Goal: Task Accomplishment & Management: Manage account settings

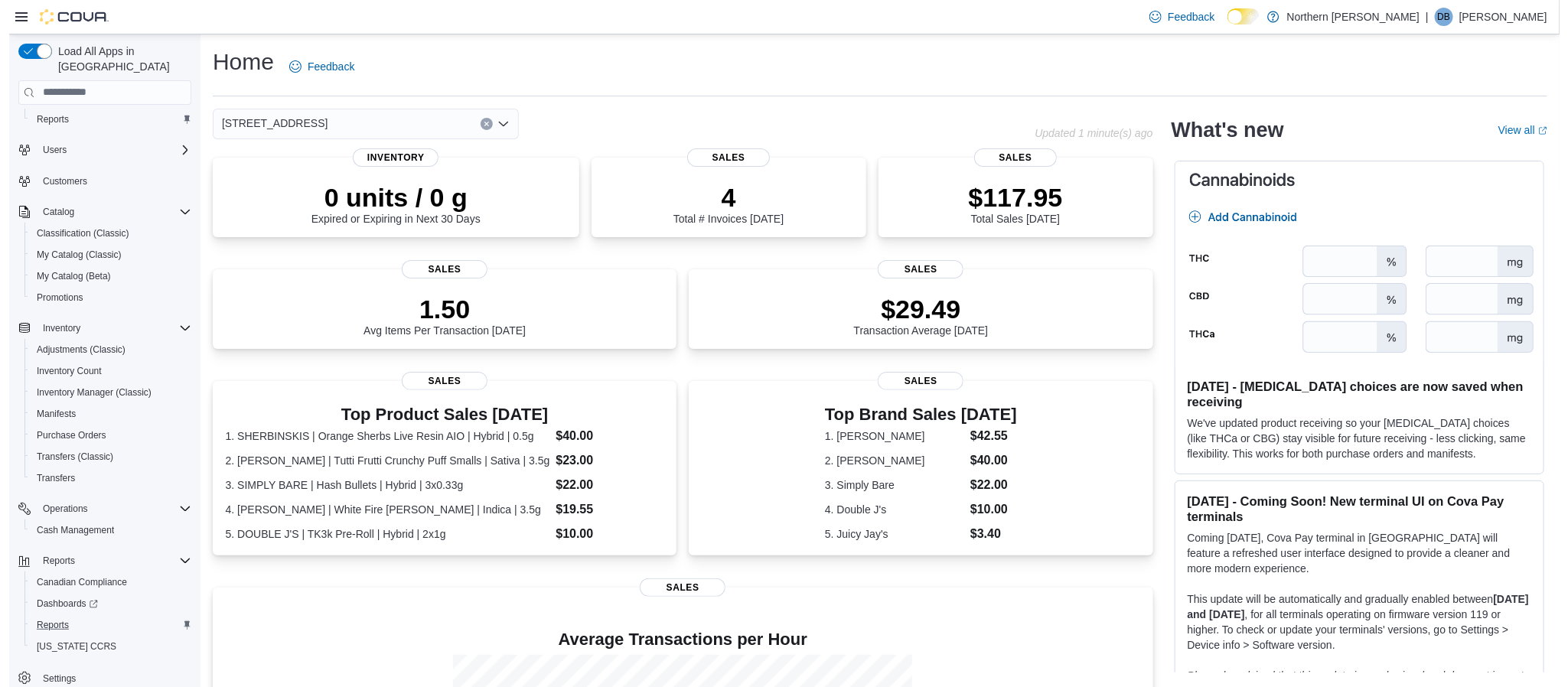
scroll to position [35, 0]
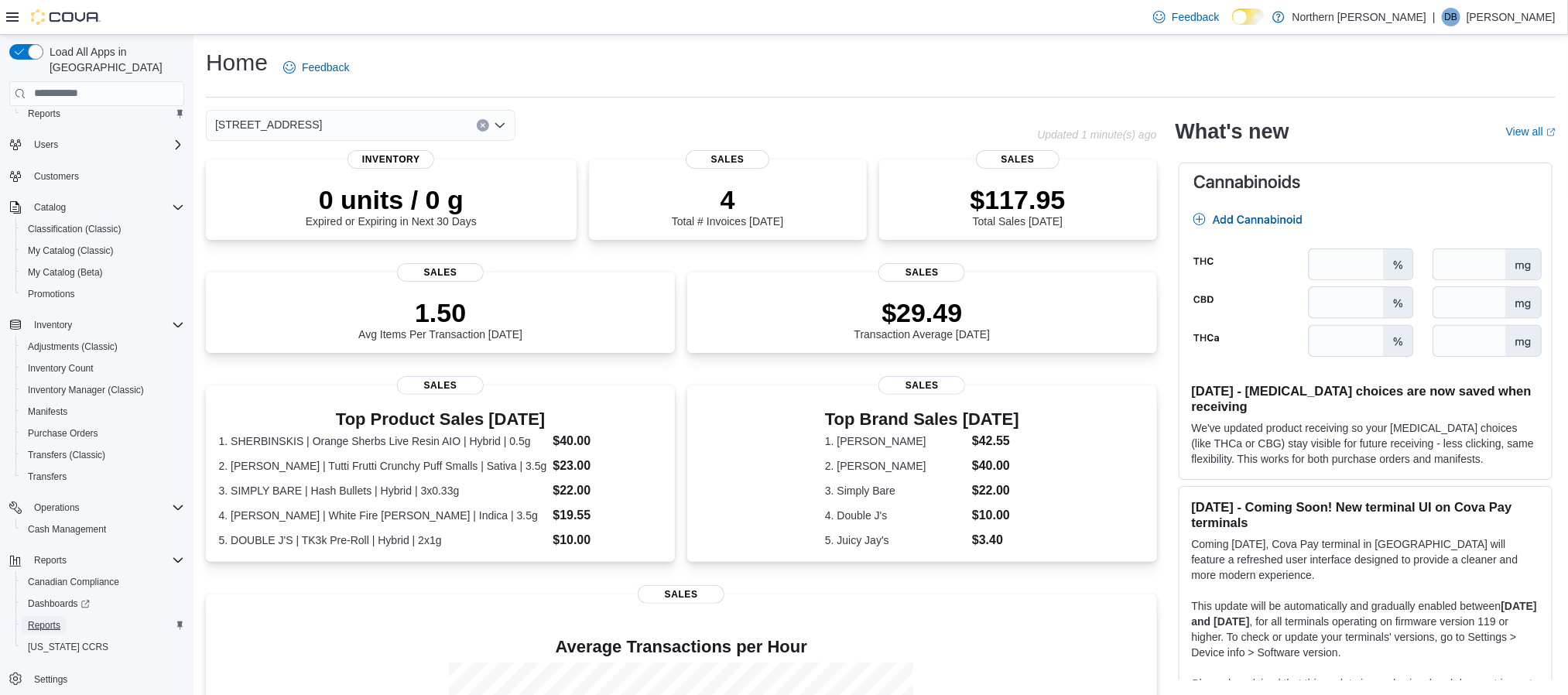
click at [54, 620] on span "Reports" at bounding box center [43, 626] width 32 height 13
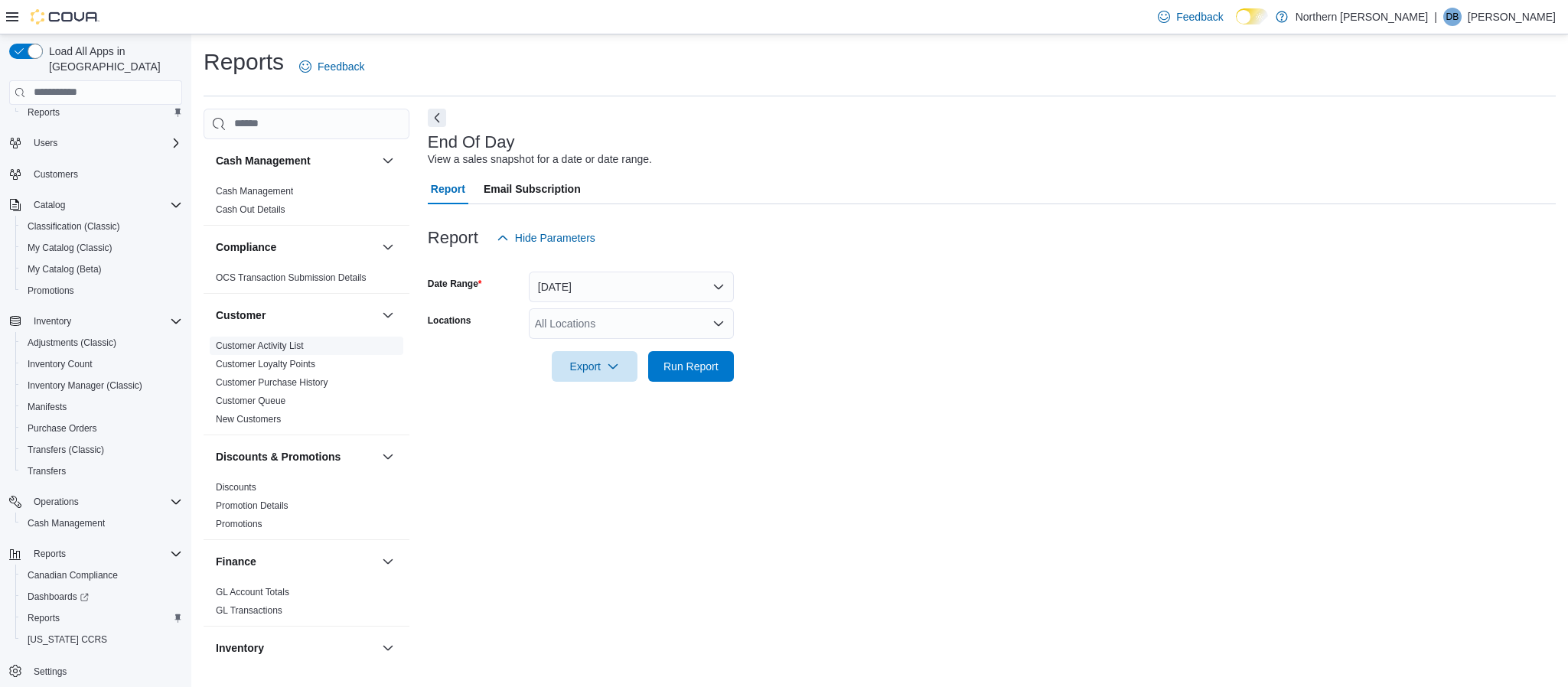
click at [265, 338] on span "Customer Activity List" at bounding box center [307, 345] width 194 height 18
click at [269, 346] on link "Customer Activity List" at bounding box center [259, 345] width 88 height 11
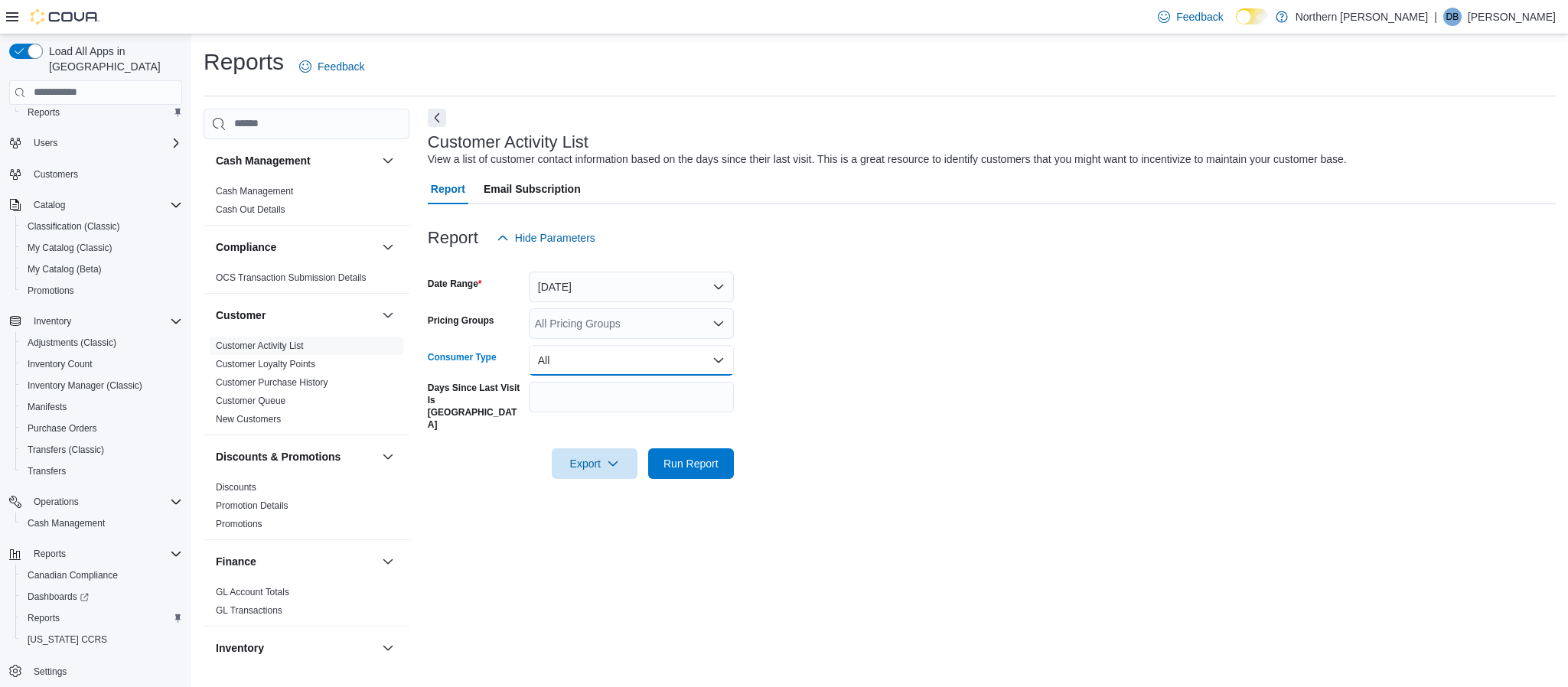
click at [572, 358] on button "All" at bounding box center [631, 361] width 205 height 31
click at [797, 259] on div at bounding box center [991, 262] width 1128 height 18
click at [269, 416] on link "New Customers" at bounding box center [248, 419] width 65 height 11
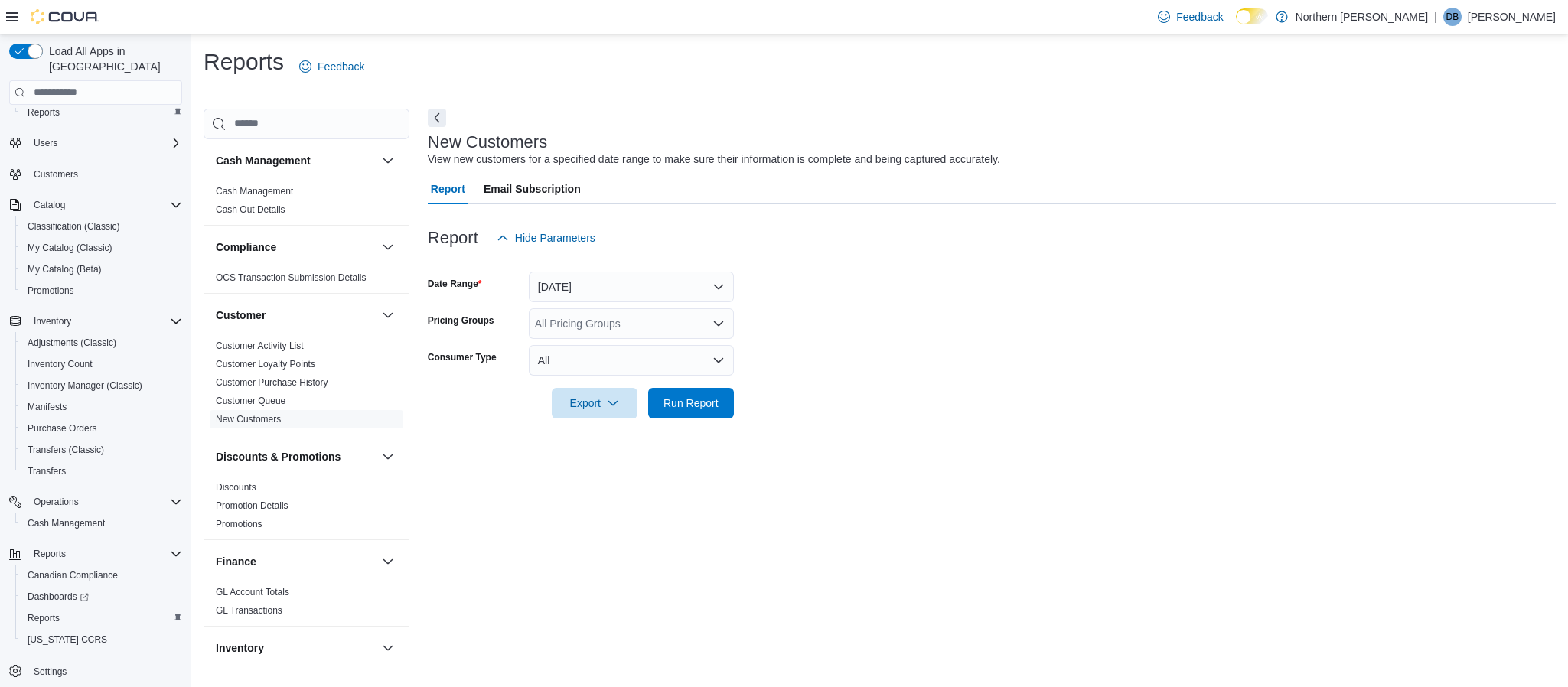
click at [558, 185] on span "Email Subscription" at bounding box center [532, 189] width 97 height 31
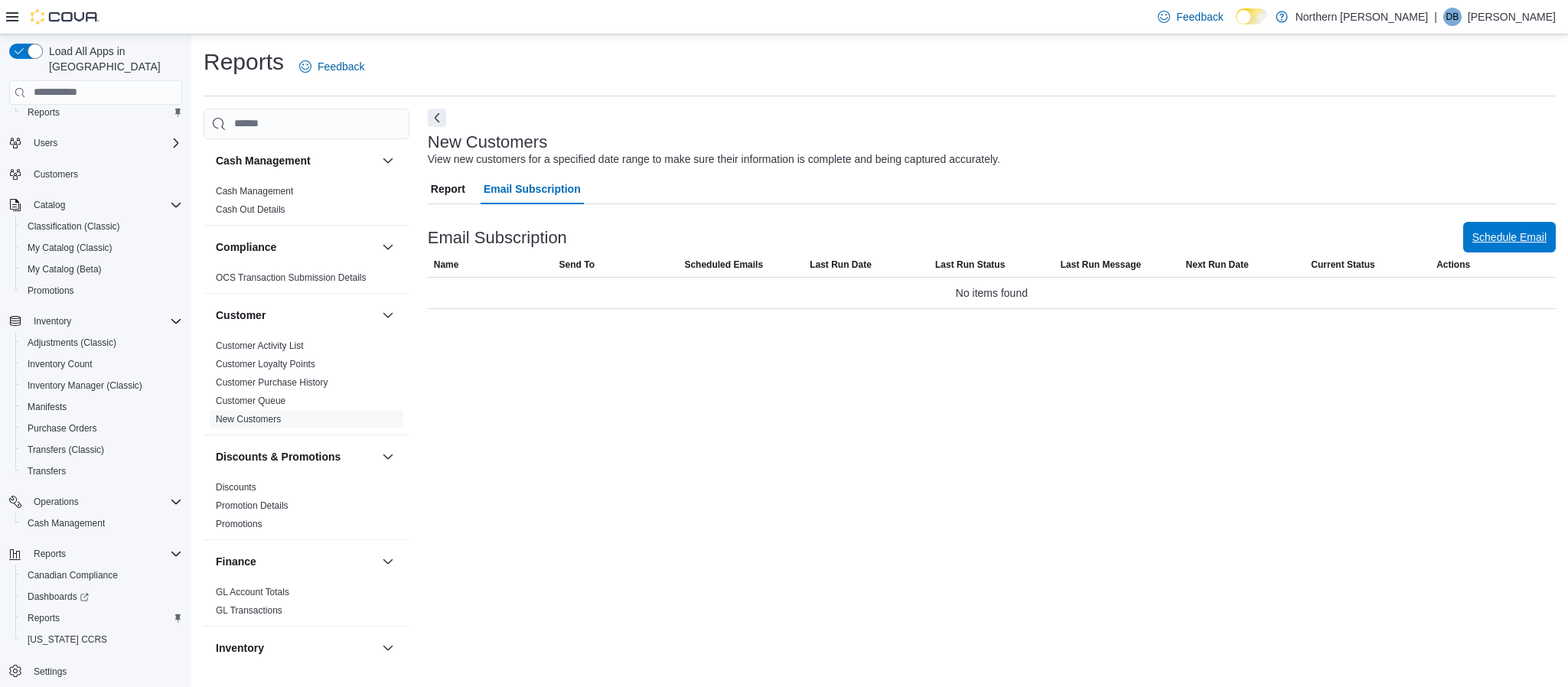
click at [1500, 235] on span "Schedule Email" at bounding box center [1509, 237] width 75 height 15
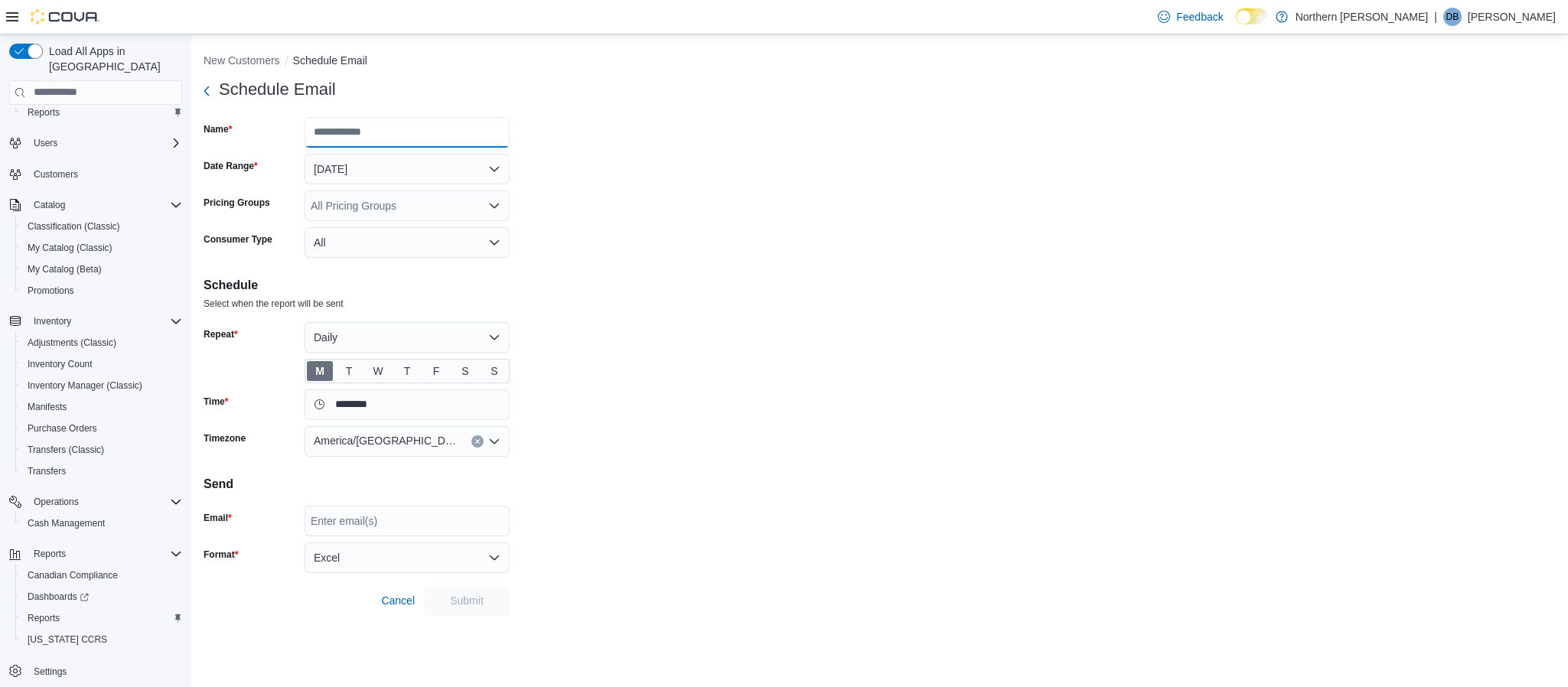
click at [441, 129] on input "Name" at bounding box center [407, 133] width 205 height 31
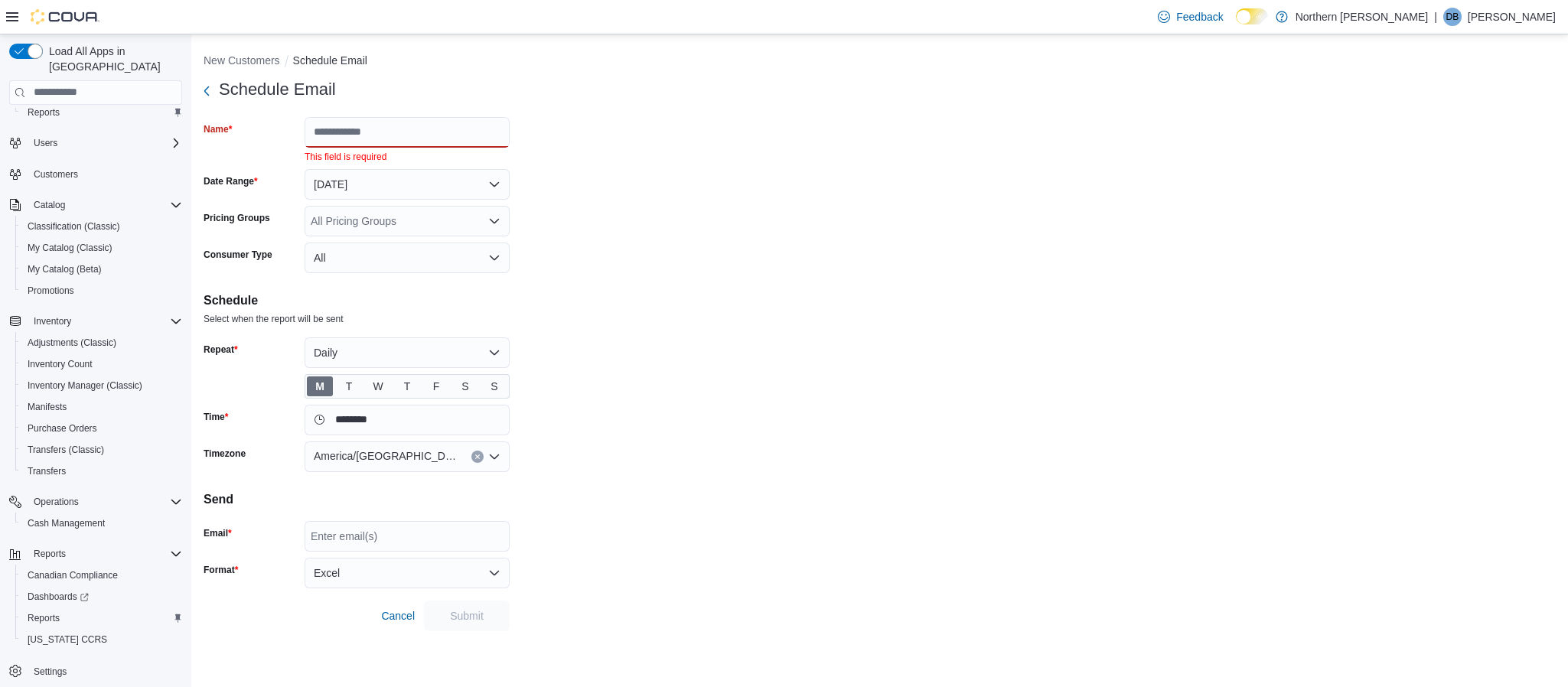
click at [652, 189] on form "Schedule Email Name This field is required Date Range [DATE] Pricing Groups All…" at bounding box center [879, 353] width 1352 height 557
click at [437, 136] on input "Name" at bounding box center [407, 133] width 205 height 31
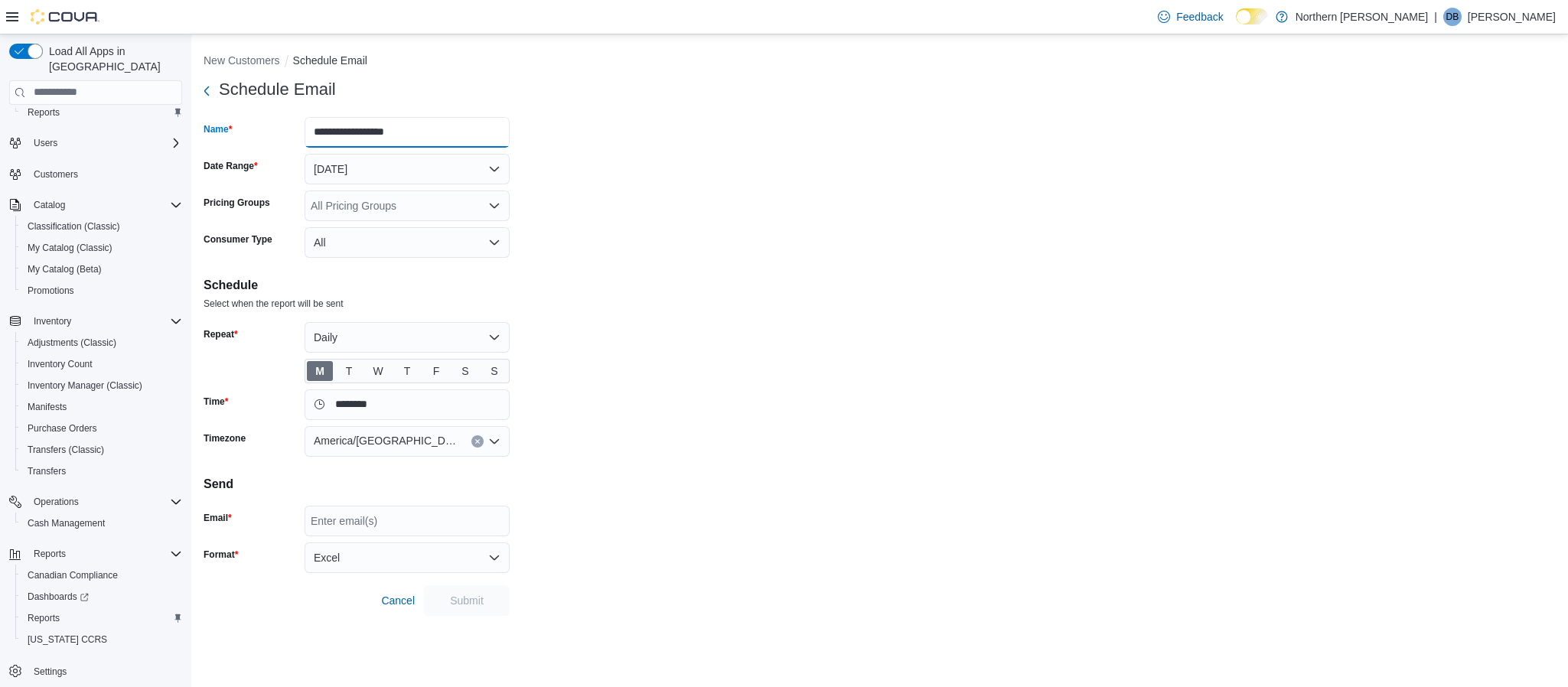
click at [368, 138] on input "**********" at bounding box center [407, 133] width 205 height 31
click at [452, 129] on input "**********" at bounding box center [407, 133] width 205 height 31
type input "**********"
click at [499, 168] on button "[DATE]" at bounding box center [407, 169] width 205 height 31
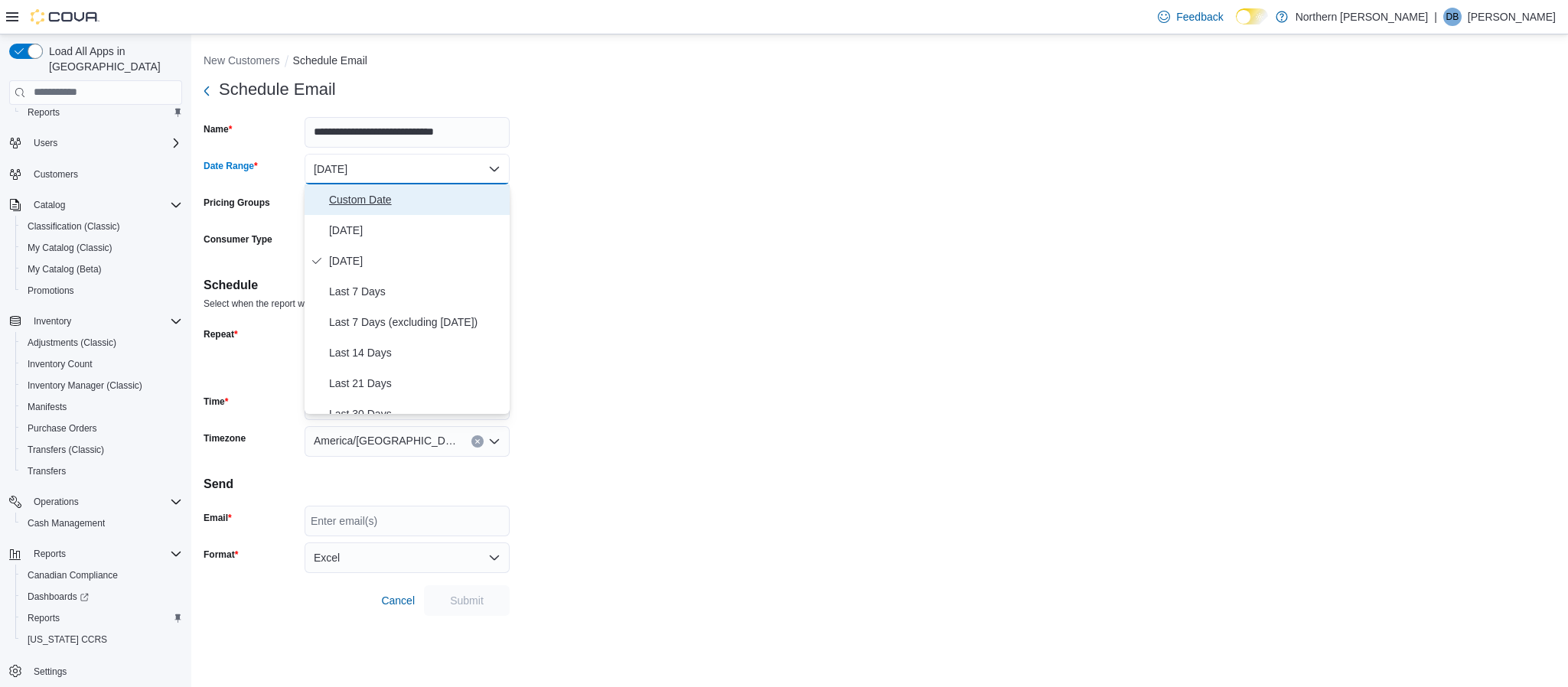
click at [439, 193] on span "Custom Date" at bounding box center [416, 199] width 174 height 18
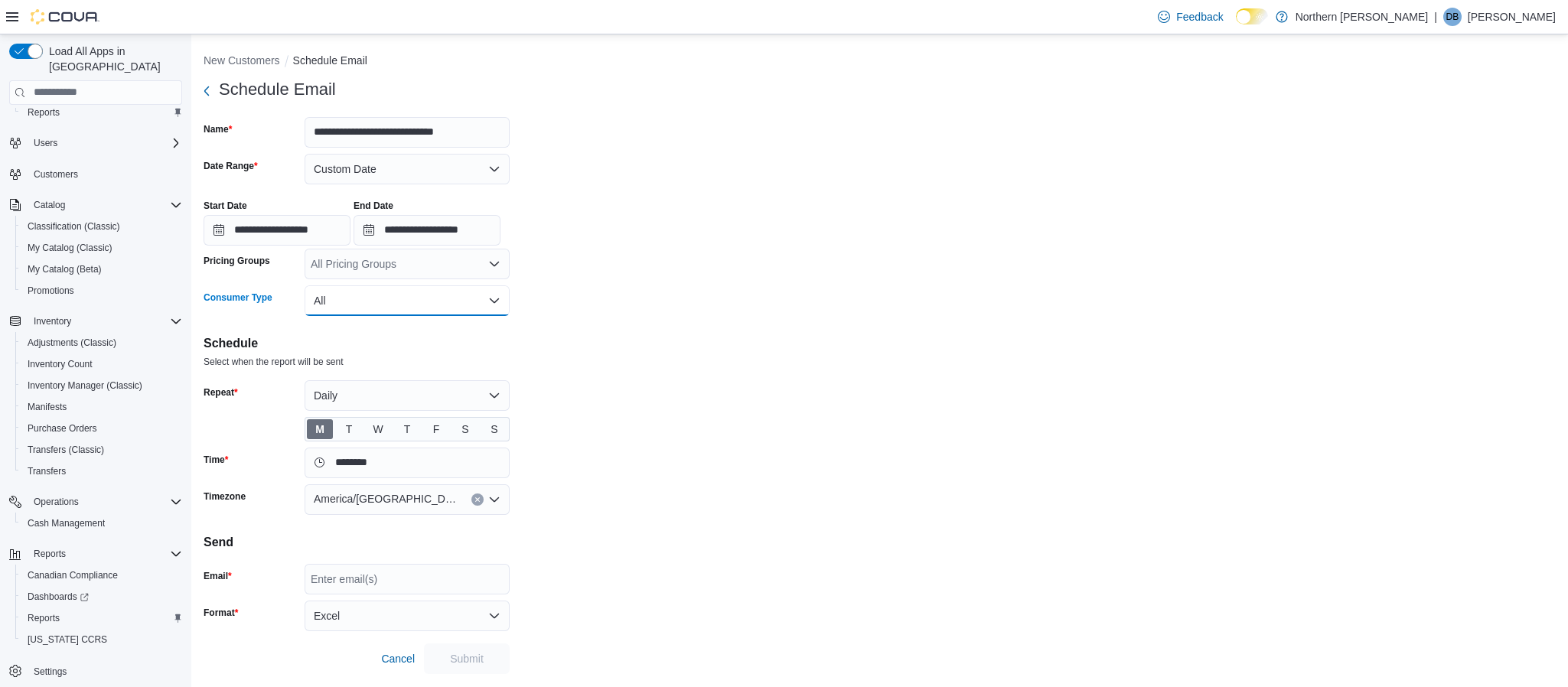
click at [353, 301] on button "All" at bounding box center [407, 301] width 205 height 31
click at [756, 269] on form "**********" at bounding box center [879, 374] width 1352 height 600
click at [363, 177] on button "Custom Date" at bounding box center [407, 169] width 205 height 31
drag, startPoint x: 347, startPoint y: 60, endPoint x: 313, endPoint y: 74, distance: 36.8
click at [313, 75] on div "Schedule Email" at bounding box center [269, 90] width 133 height 31
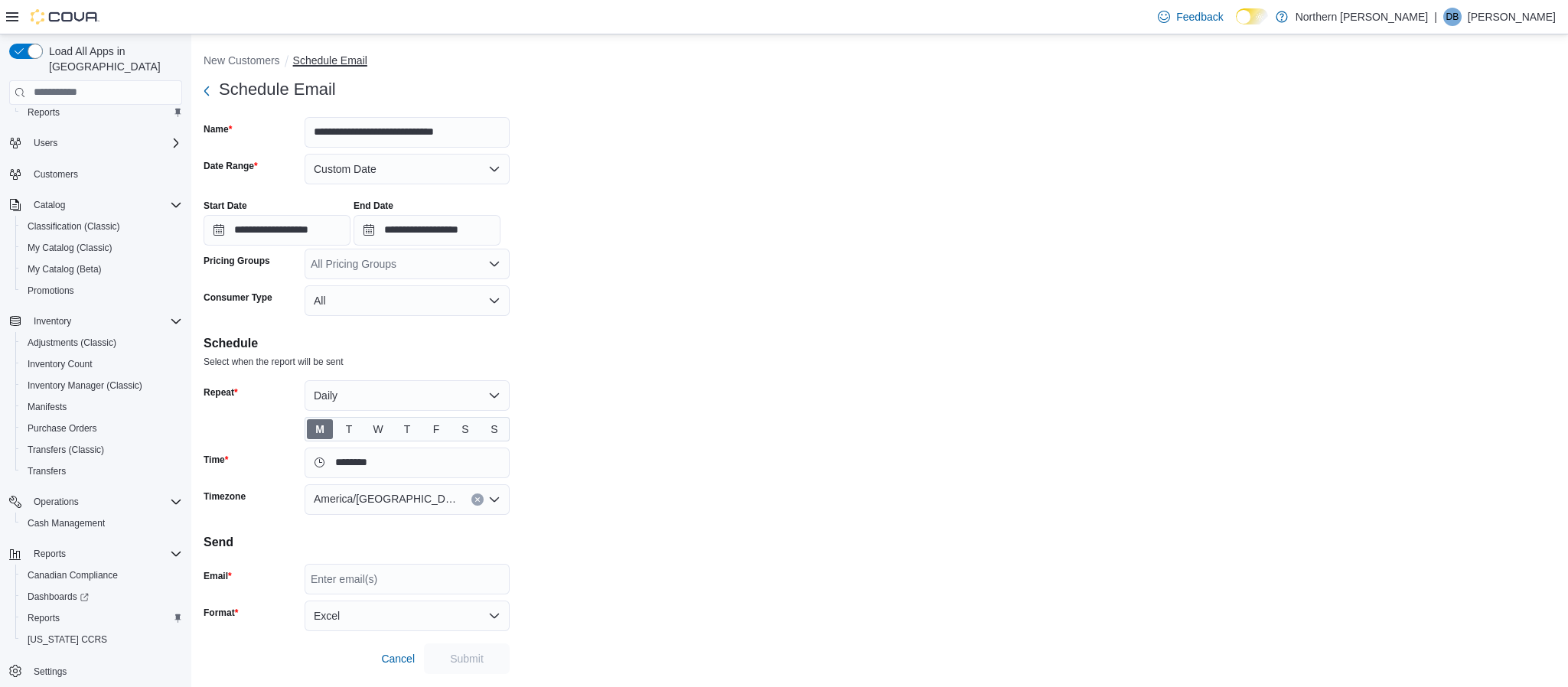
click at [320, 60] on button "Schedule Email" at bounding box center [330, 60] width 75 height 13
click at [478, 163] on button "Custom Date" at bounding box center [407, 169] width 205 height 31
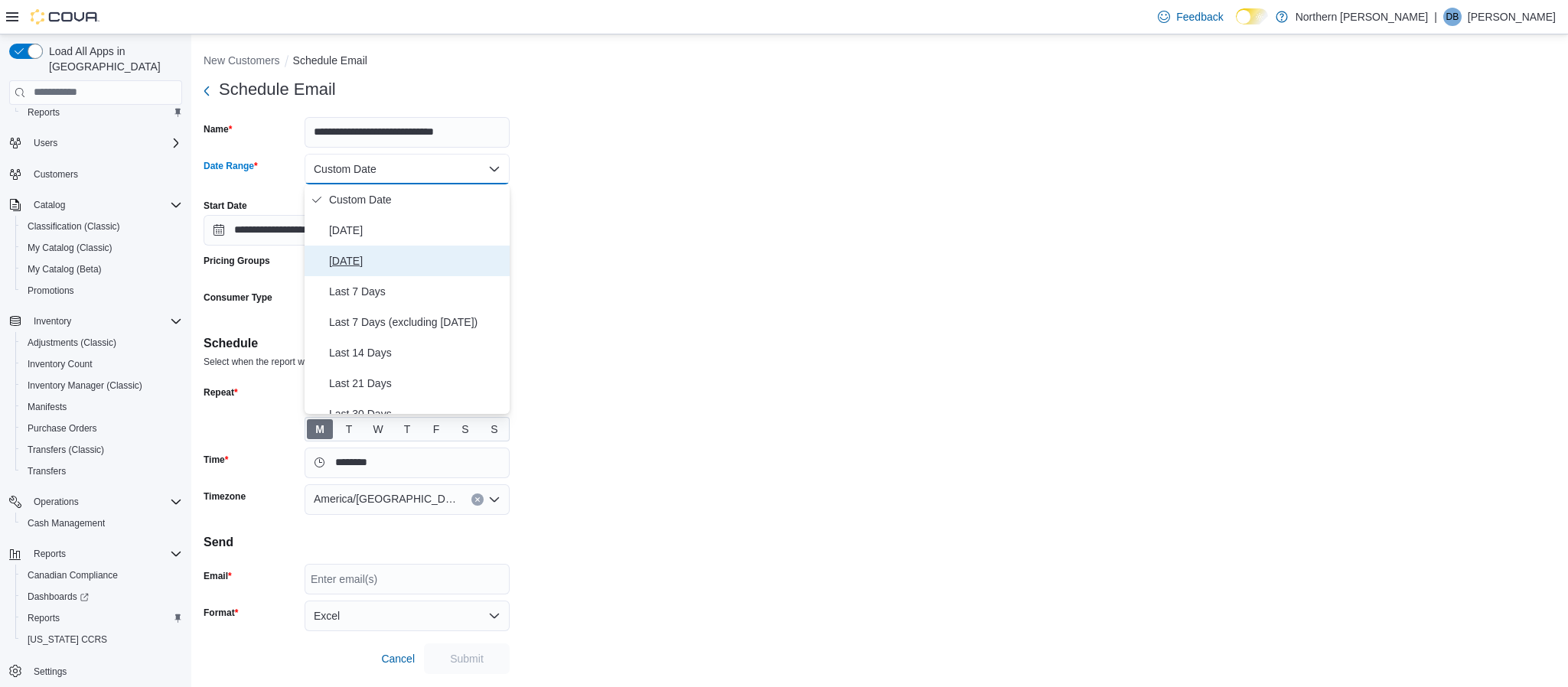
click at [411, 269] on span "[DATE]" at bounding box center [416, 260] width 174 height 18
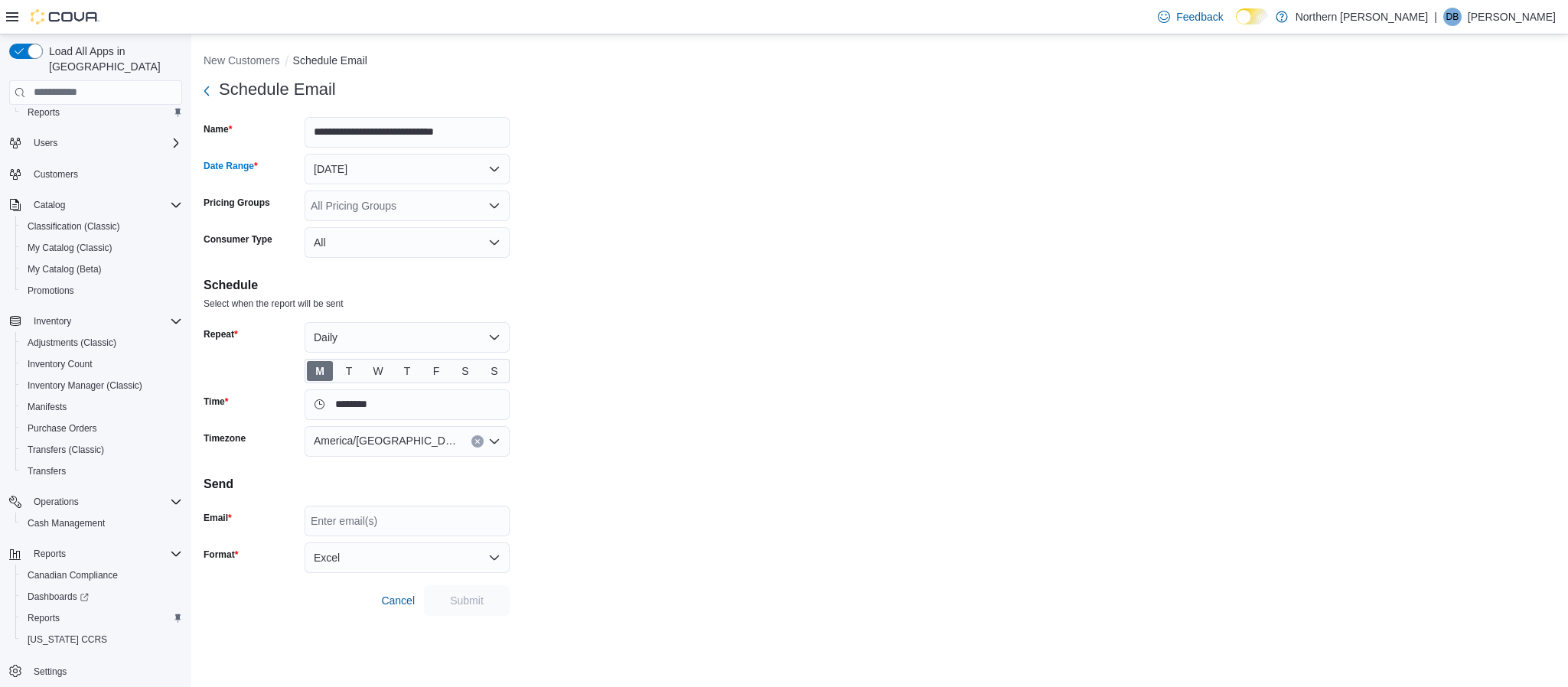
click at [678, 224] on form "**********" at bounding box center [879, 345] width 1352 height 542
click at [457, 211] on div "All Pricing Groups" at bounding box center [407, 206] width 205 height 31
click at [600, 223] on form "**********" at bounding box center [879, 345] width 1352 height 542
click at [489, 205] on icon "Open list of options" at bounding box center [494, 205] width 13 height 13
click at [652, 221] on form "**********" at bounding box center [879, 345] width 1352 height 542
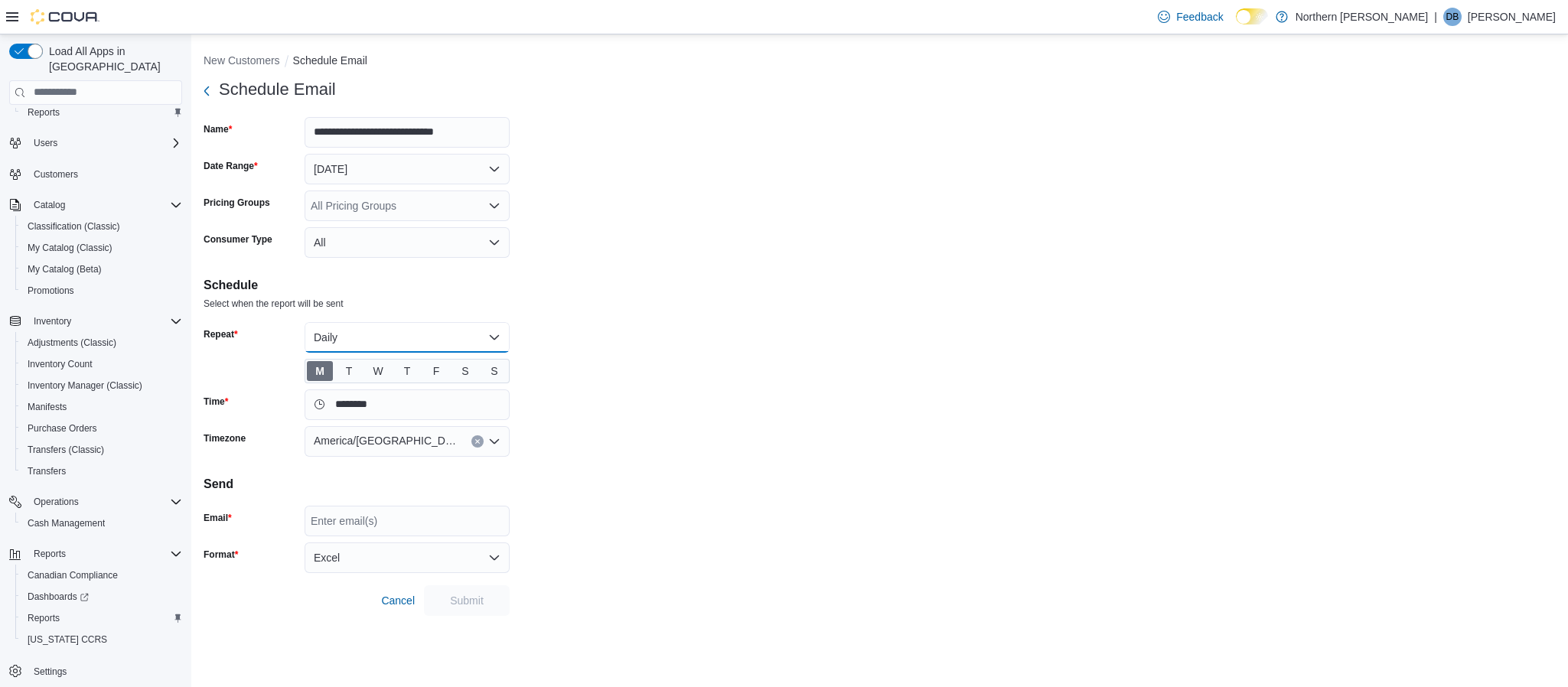
click at [365, 341] on button "Daily" at bounding box center [407, 338] width 205 height 31
click at [754, 388] on form "**********" at bounding box center [879, 345] width 1352 height 542
click at [349, 372] on span "T" at bounding box center [348, 372] width 7 height 23
click at [371, 368] on span "W" at bounding box center [377, 371] width 26 height 20
click at [397, 368] on span "T" at bounding box center [407, 371] width 26 height 20
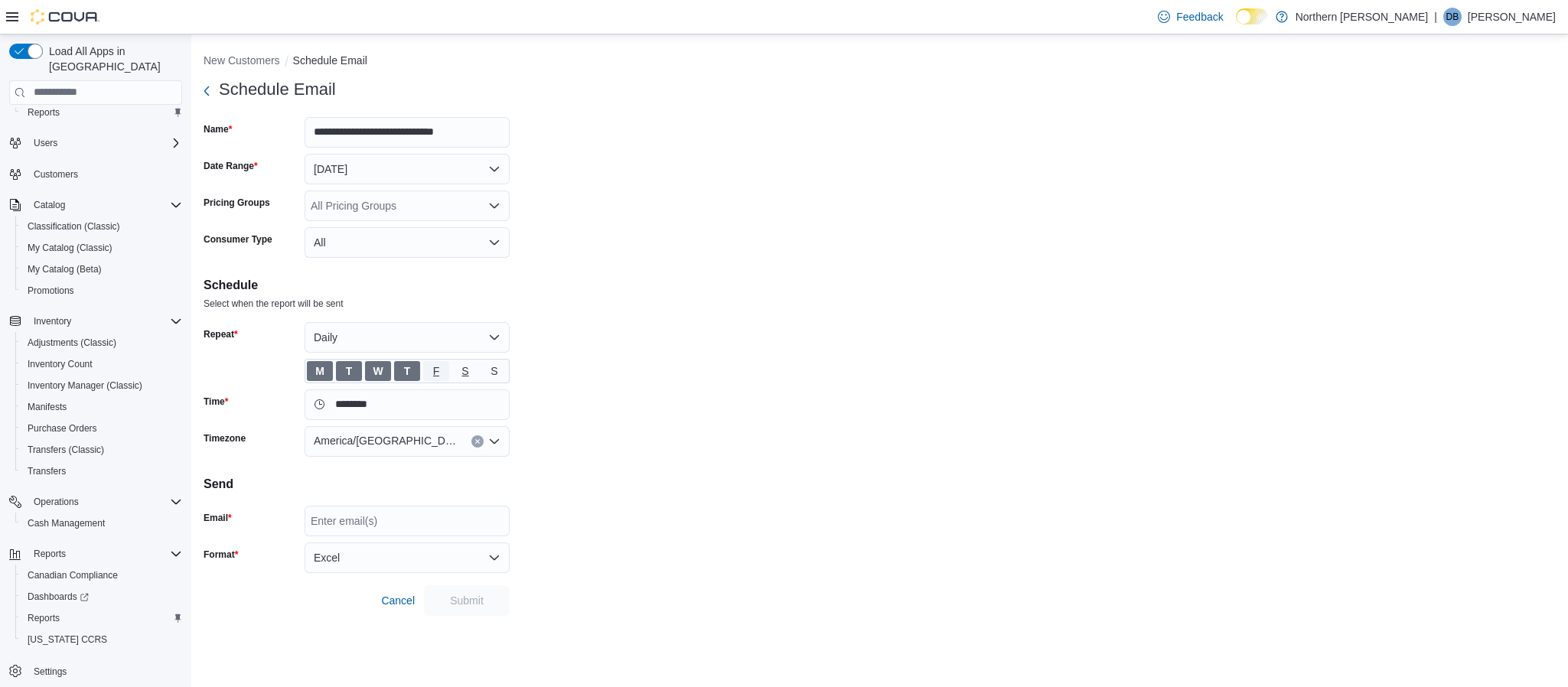
drag, startPoint x: 430, startPoint y: 371, endPoint x: 455, endPoint y: 372, distance: 25.0
click at [430, 371] on span "F" at bounding box center [436, 371] width 26 height 20
click at [458, 372] on span "S" at bounding box center [465, 371] width 26 height 20
click at [492, 374] on span "S" at bounding box center [494, 372] width 7 height 23
click at [470, 403] on input "********" at bounding box center [407, 404] width 205 height 31
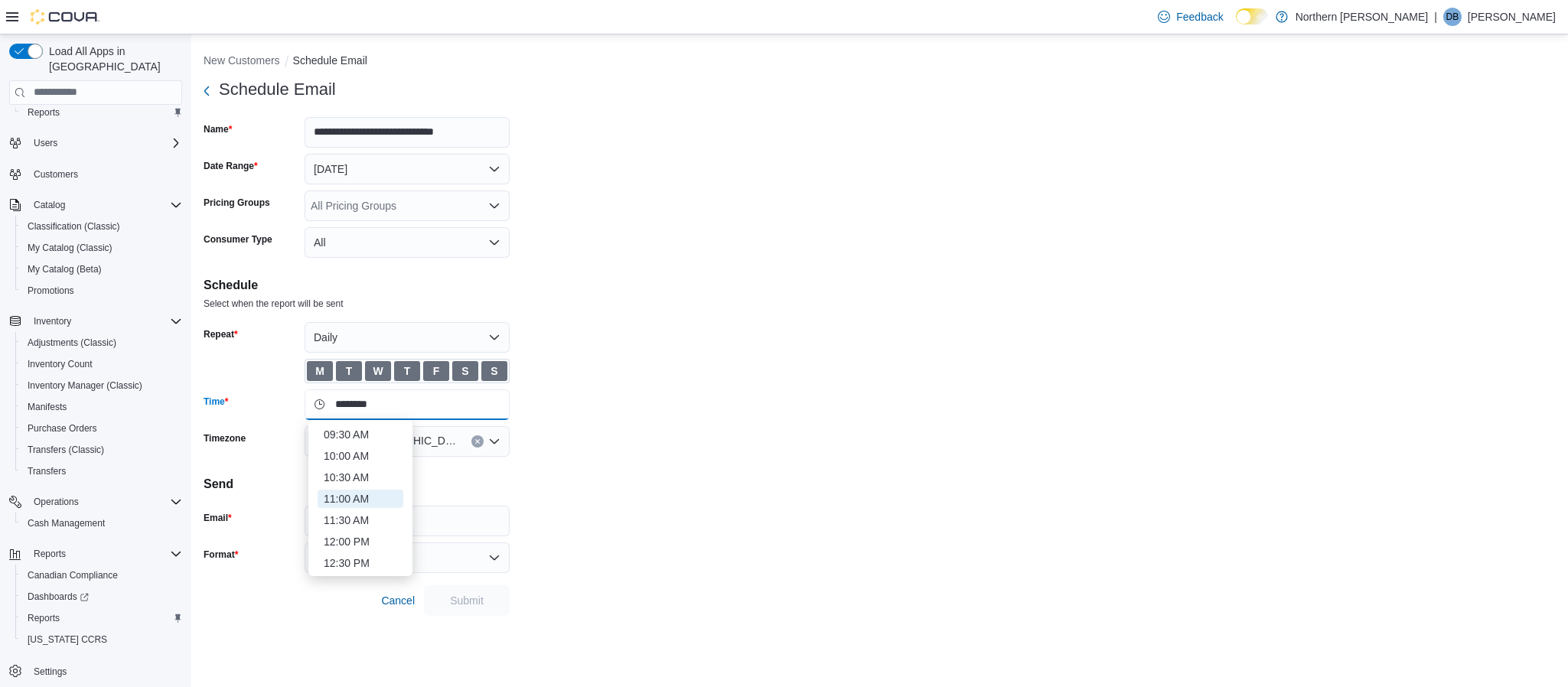
drag, startPoint x: 443, startPoint y: 404, endPoint x: 421, endPoint y: 408, distance: 22.4
click at [421, 408] on input "********" at bounding box center [407, 404] width 205 height 31
click at [356, 551] on li "05:30 AM" at bounding box center [360, 553] width 86 height 18
type input "********"
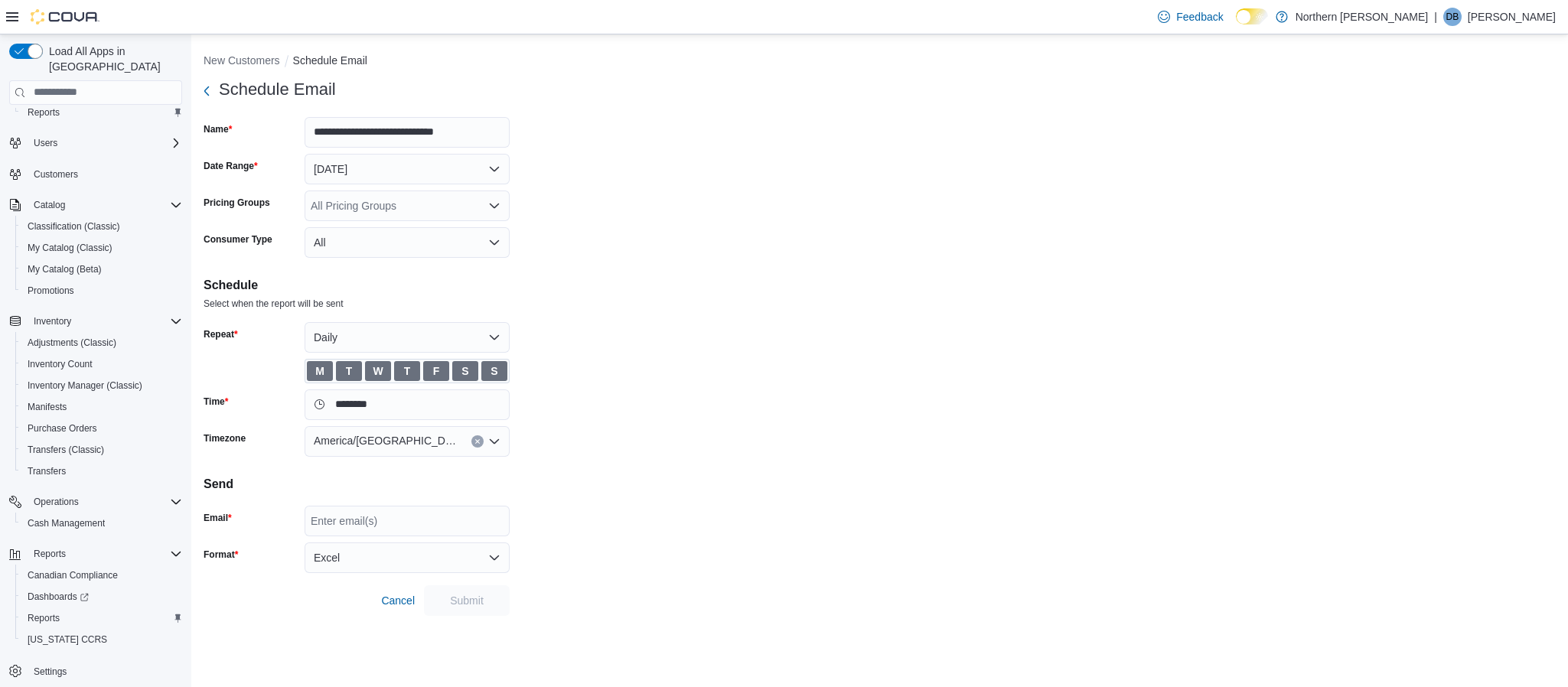
click at [766, 458] on form "**********" at bounding box center [879, 345] width 1352 height 542
click at [377, 517] on div "Enter email(s)" at bounding box center [407, 522] width 205 height 31
click at [572, 475] on h4 "Send" at bounding box center [879, 484] width 1352 height 18
click at [388, 520] on div "****" at bounding box center [407, 522] width 205 height 31
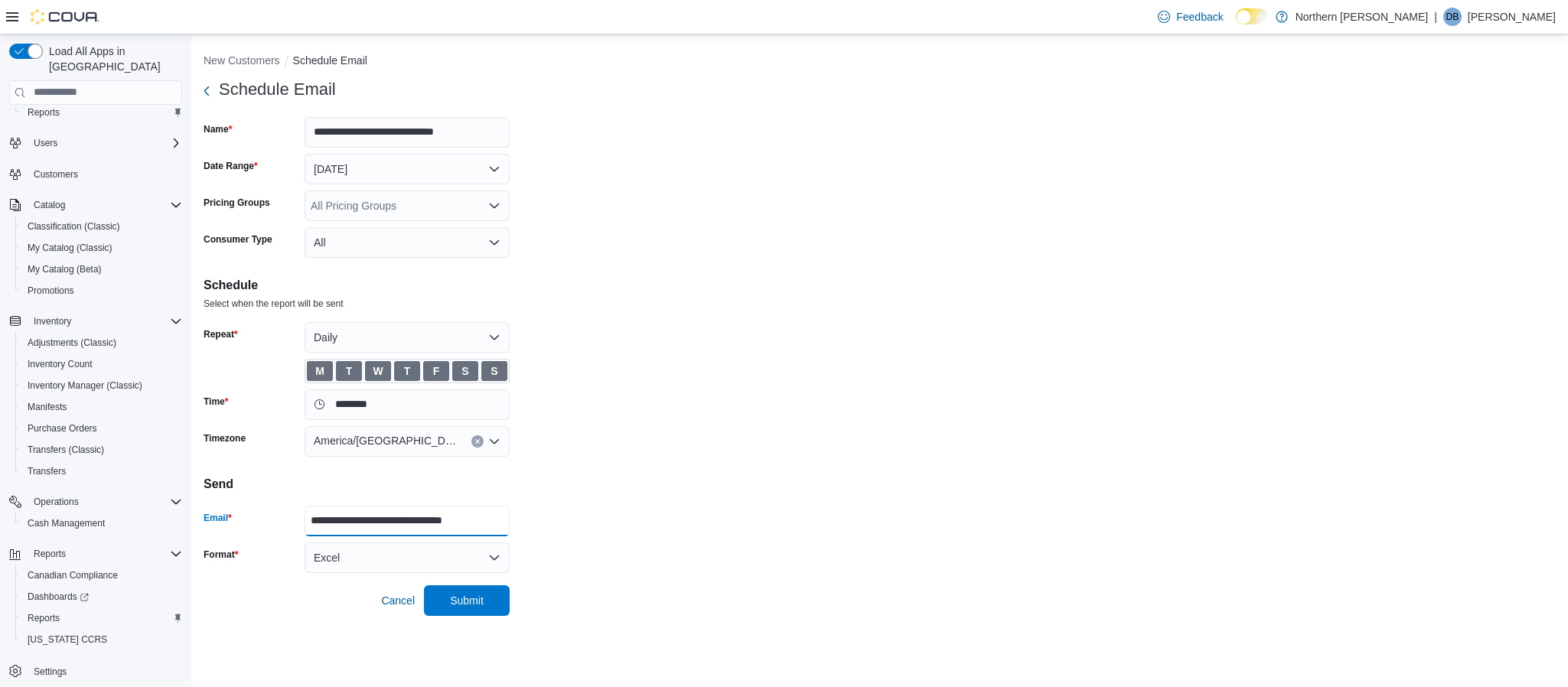
type input "**********"
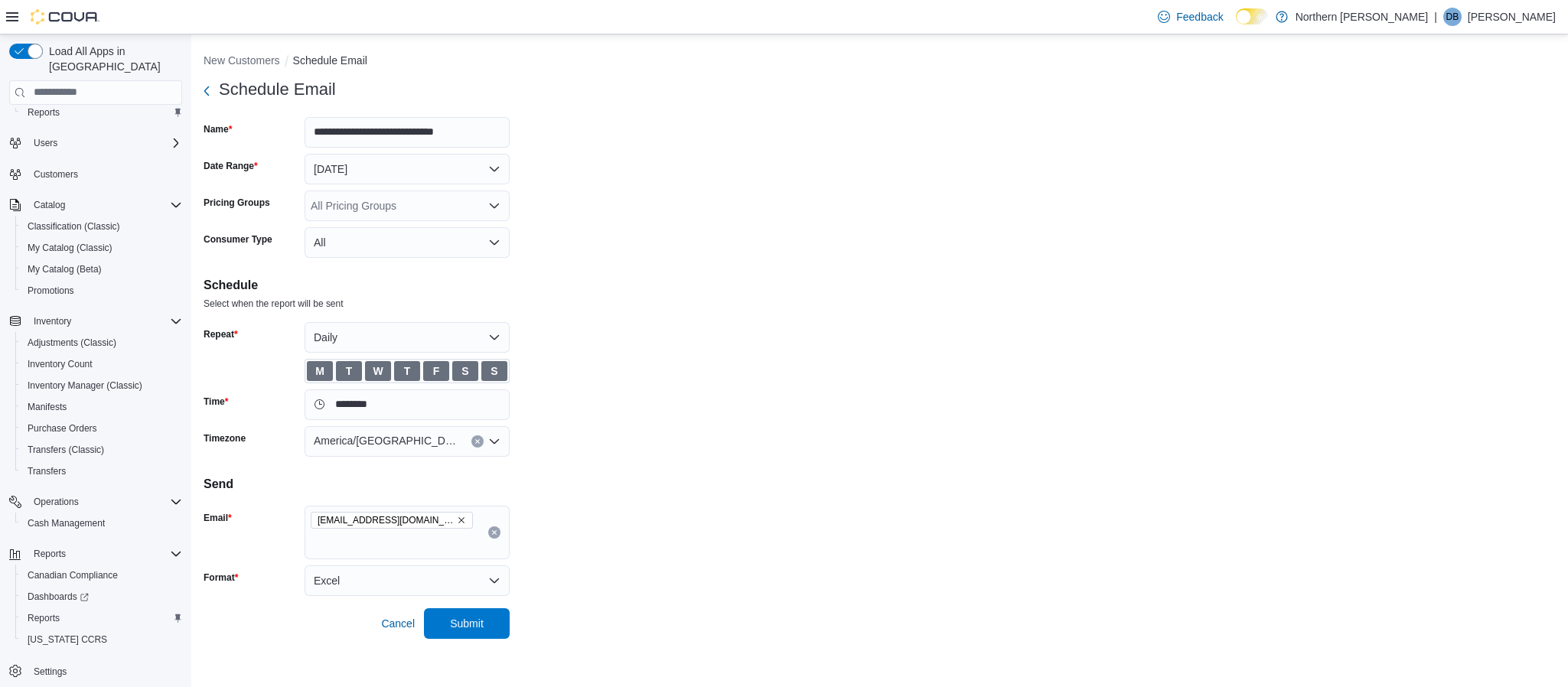
click at [768, 463] on form "**********" at bounding box center [879, 357] width 1352 height 565
click at [425, 528] on span "[EMAIL_ADDRESS][DOMAIN_NAME]" at bounding box center [392, 520] width 163 height 16
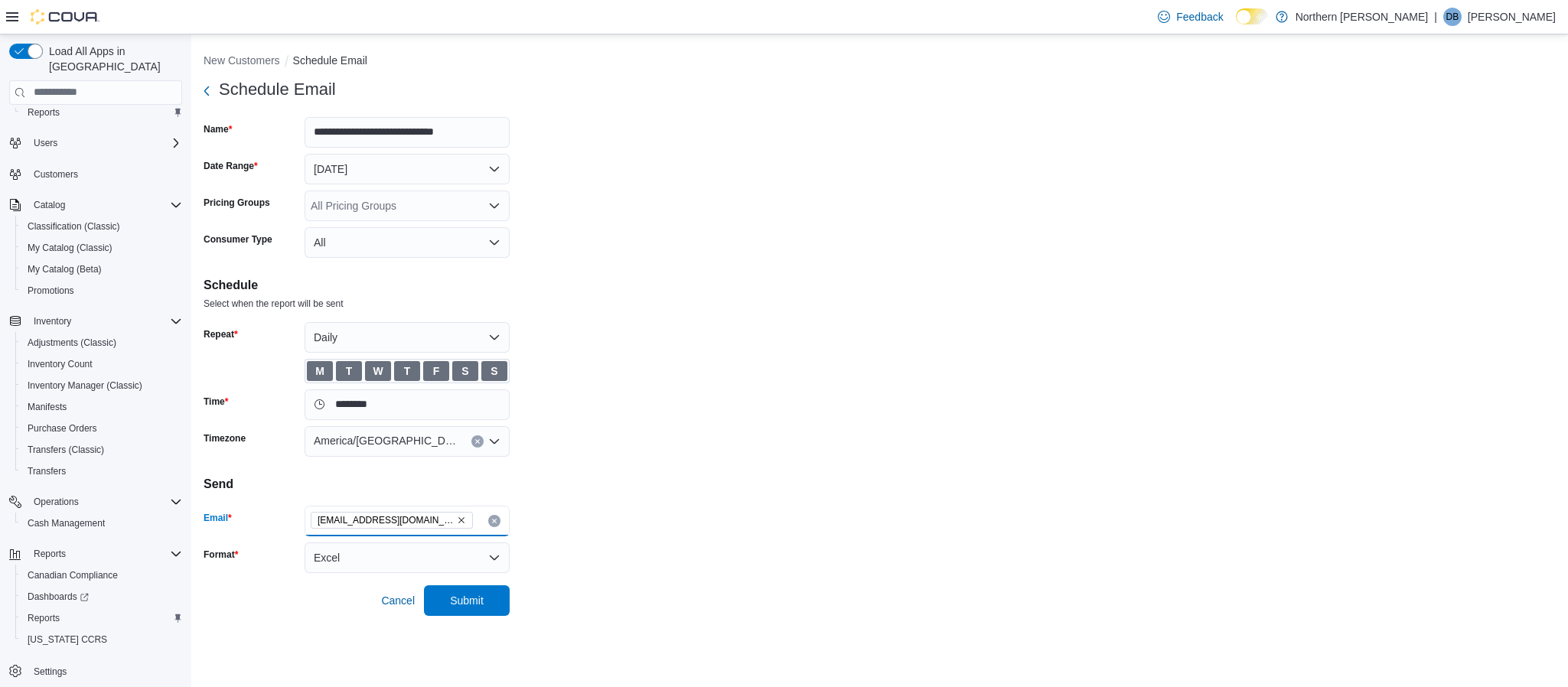
click at [716, 433] on form "**********" at bounding box center [879, 345] width 1352 height 542
click at [473, 600] on span "Submit" at bounding box center [467, 600] width 34 height 15
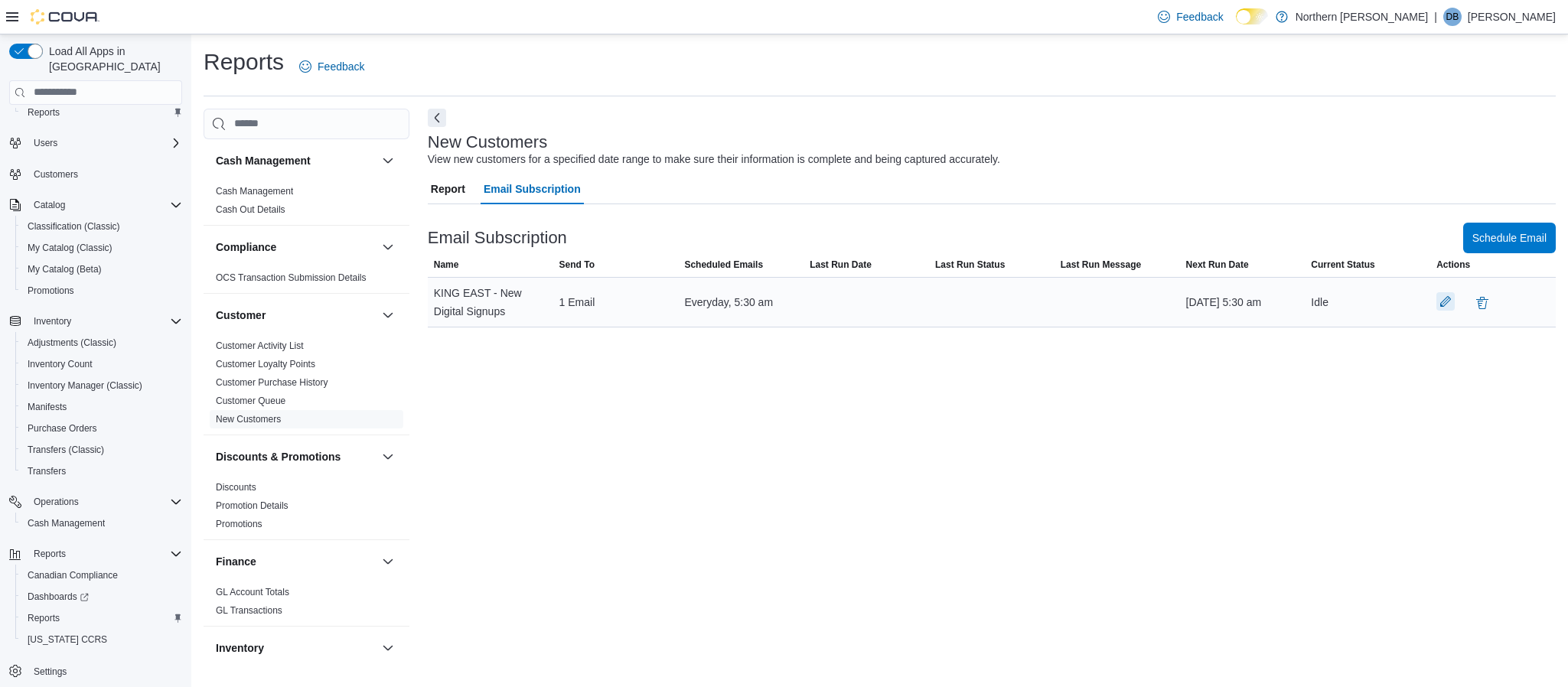
click at [1442, 303] on button "button" at bounding box center [1445, 301] width 18 height 18
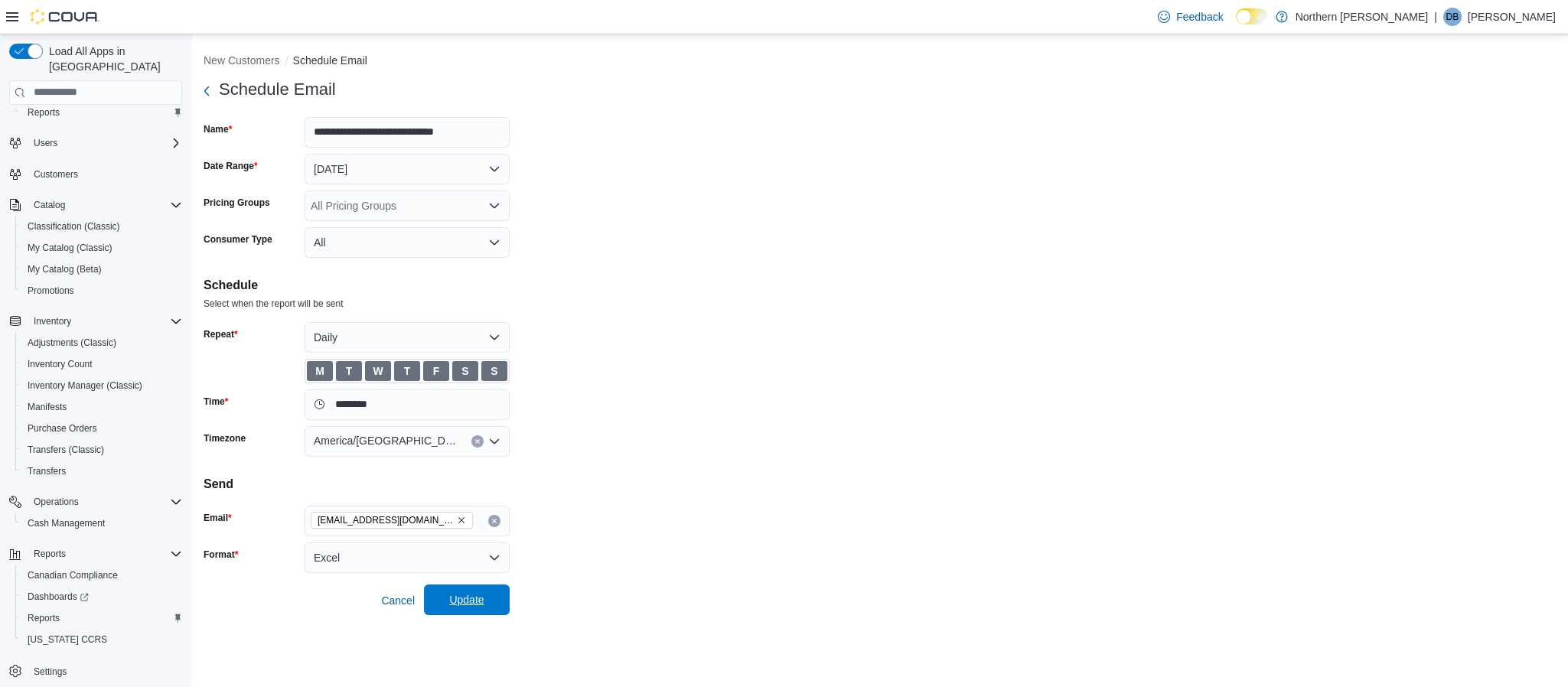
click at [471, 597] on span "Update" at bounding box center [467, 600] width 35 height 15
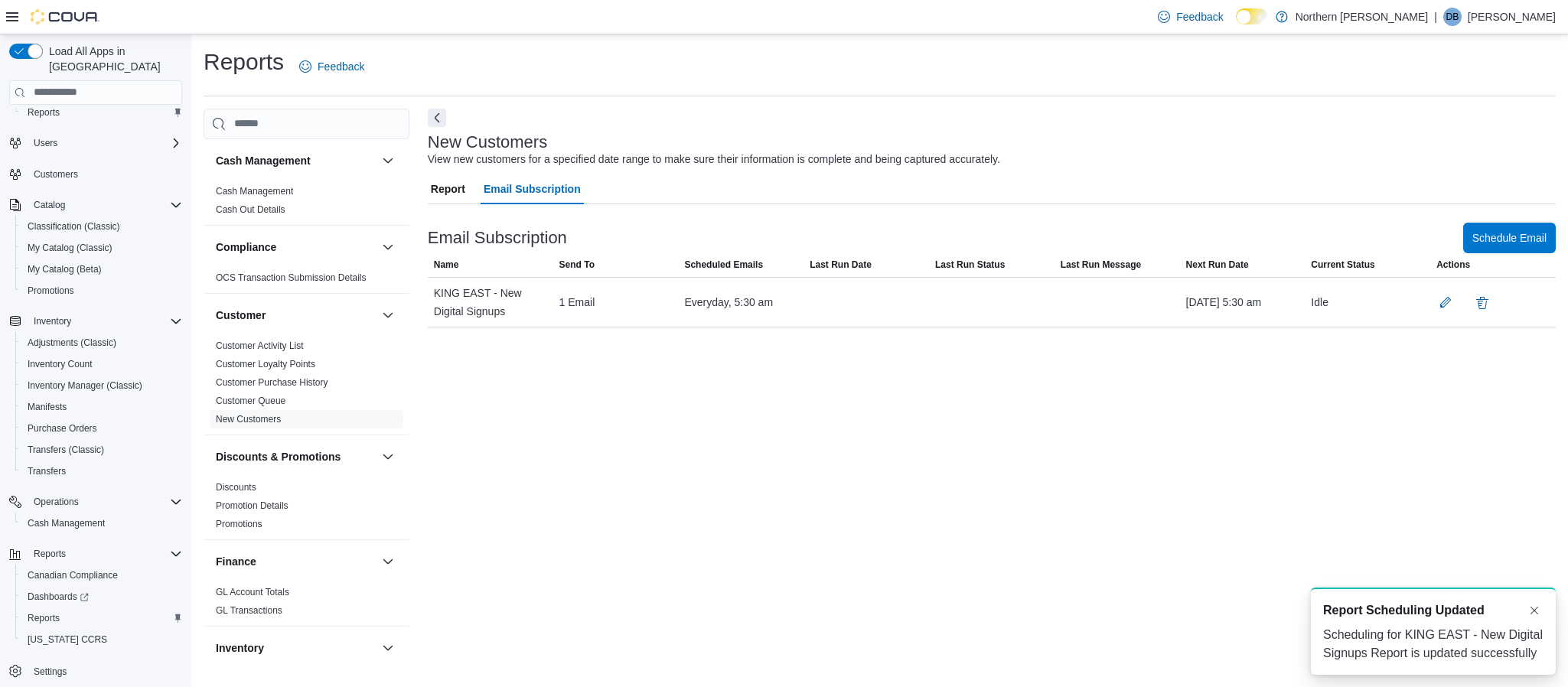
drag, startPoint x: 455, startPoint y: 181, endPoint x: 485, endPoint y: 192, distance: 32.0
click at [455, 181] on span "Report" at bounding box center [448, 189] width 35 height 31
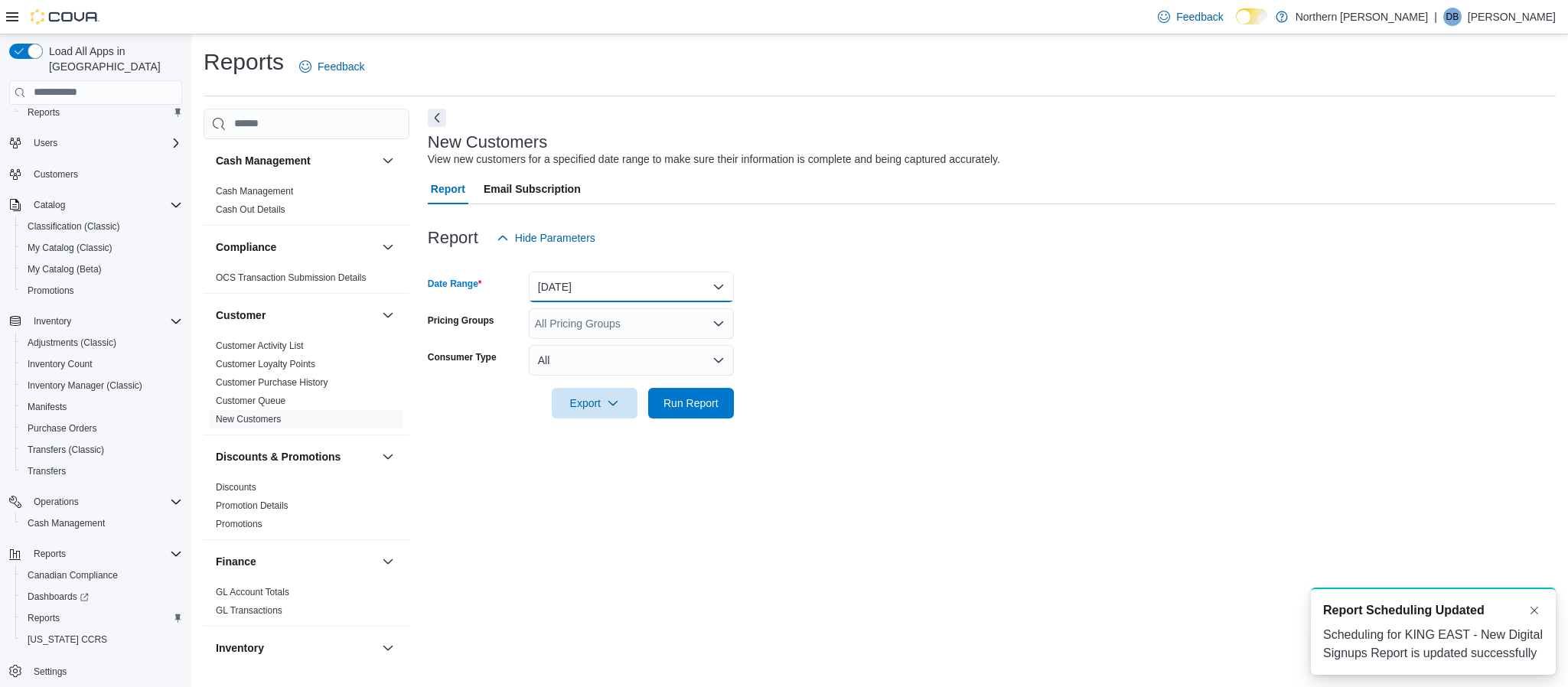
click at [630, 287] on button "[DATE]" at bounding box center [631, 287] width 205 height 31
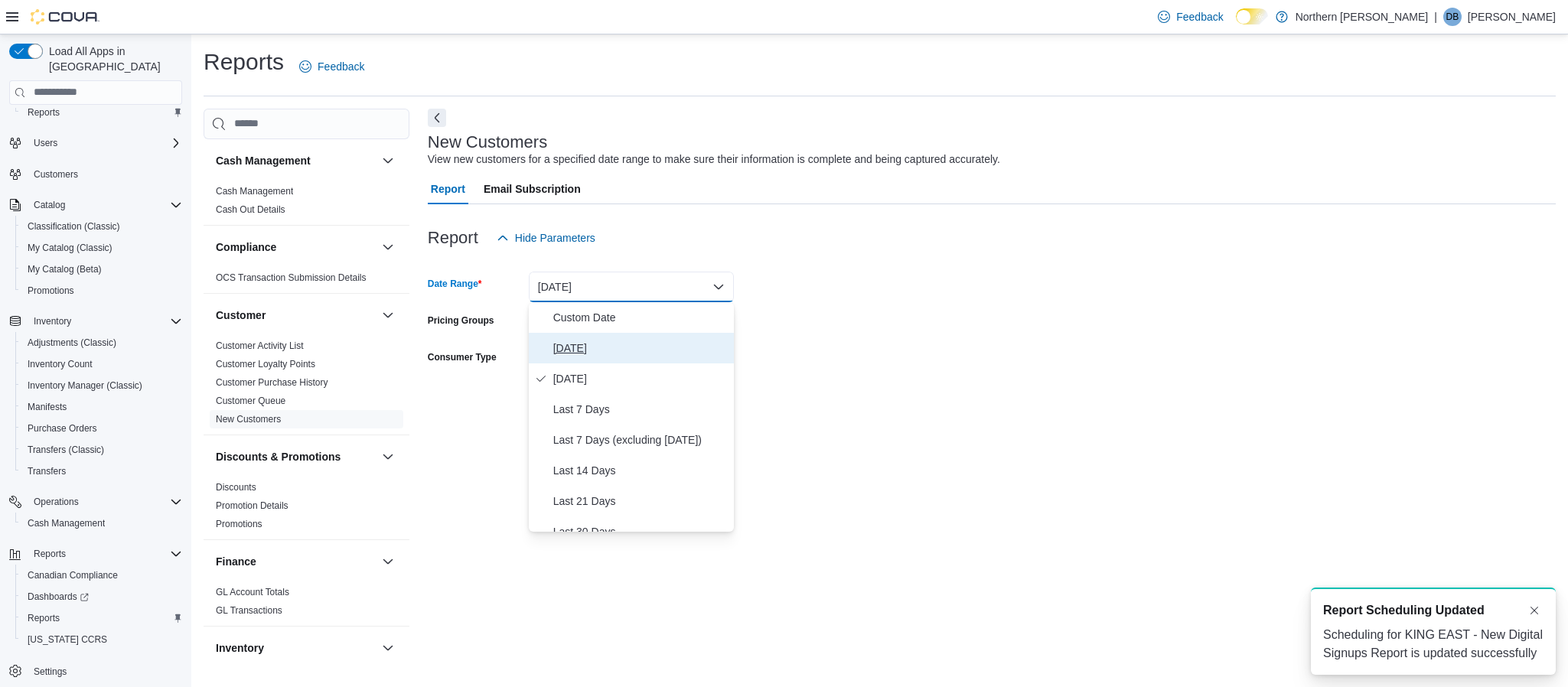
click at [613, 345] on span "[DATE]" at bounding box center [641, 347] width 174 height 18
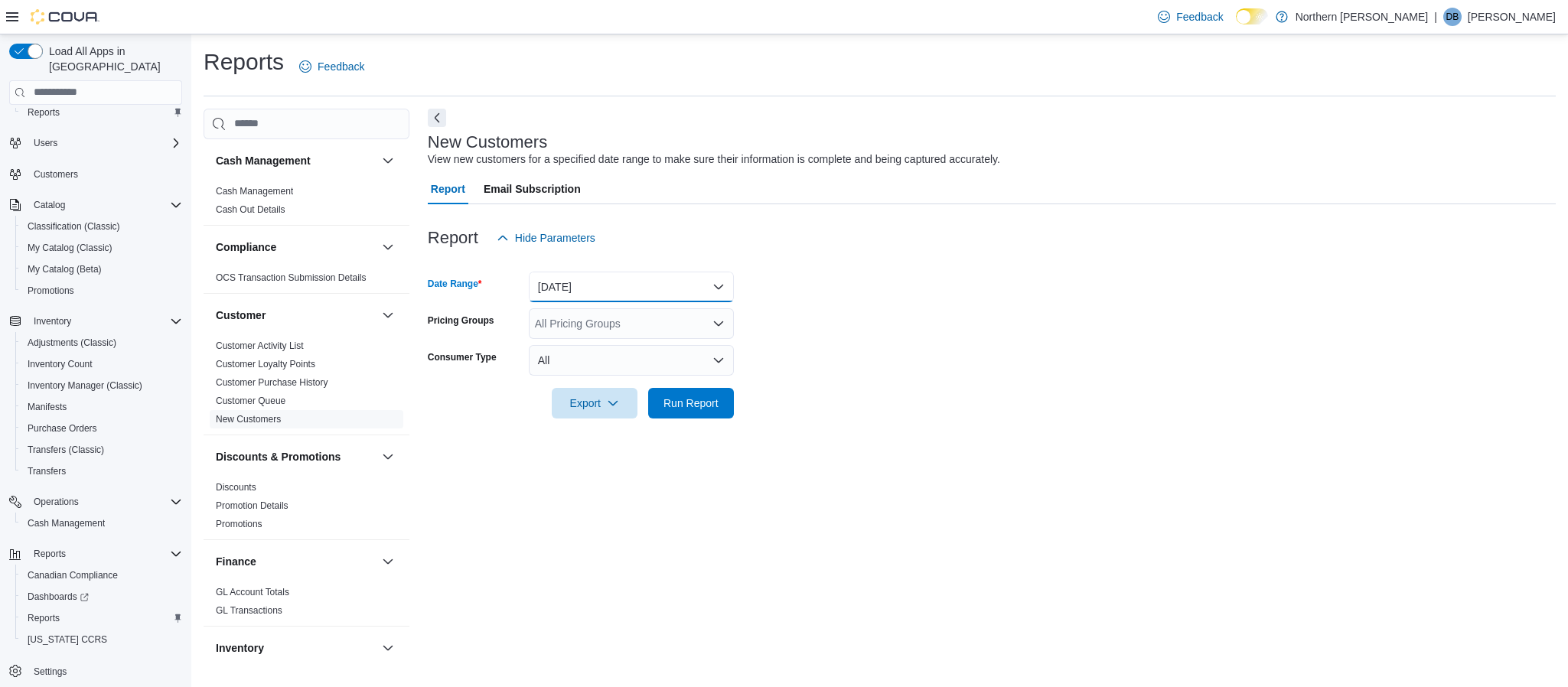
click at [588, 281] on button "[DATE]" at bounding box center [631, 287] width 205 height 31
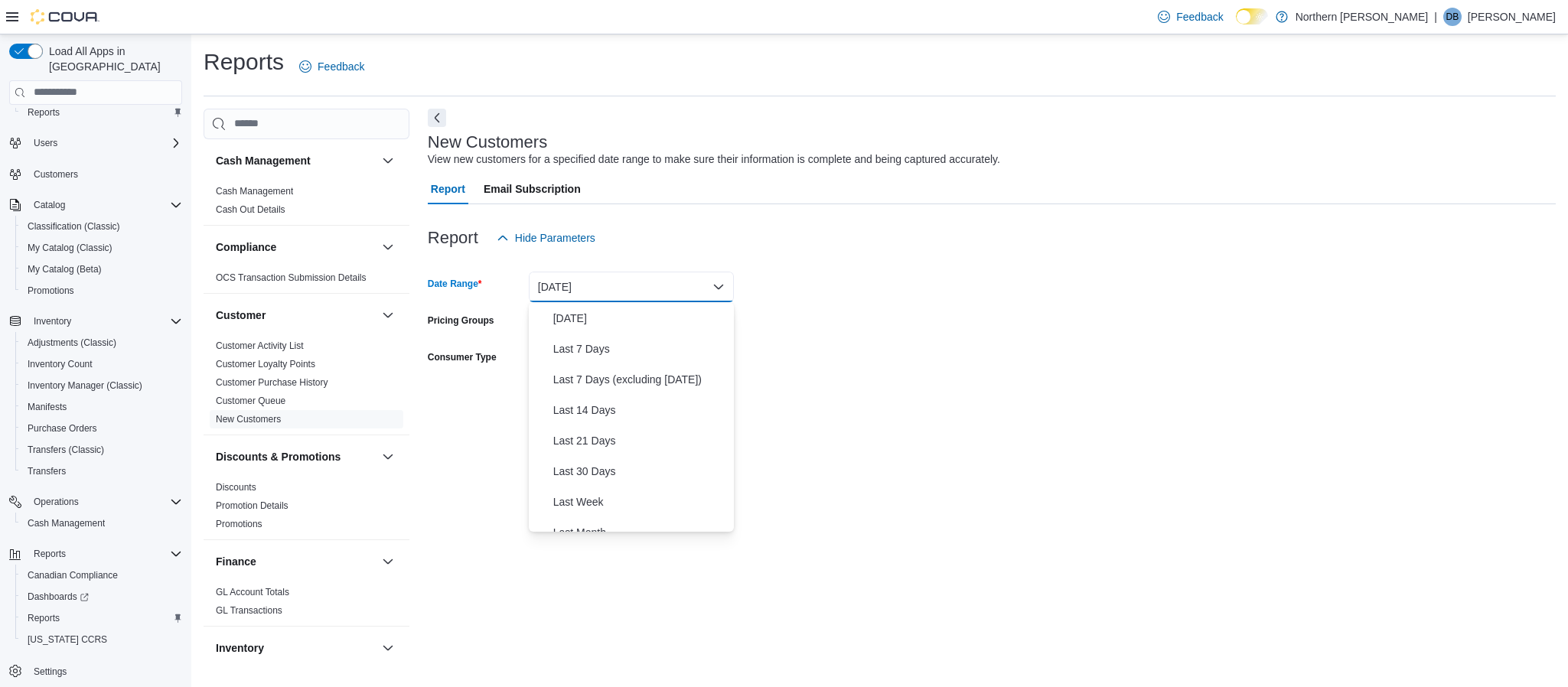
scroll to position [115, 0]
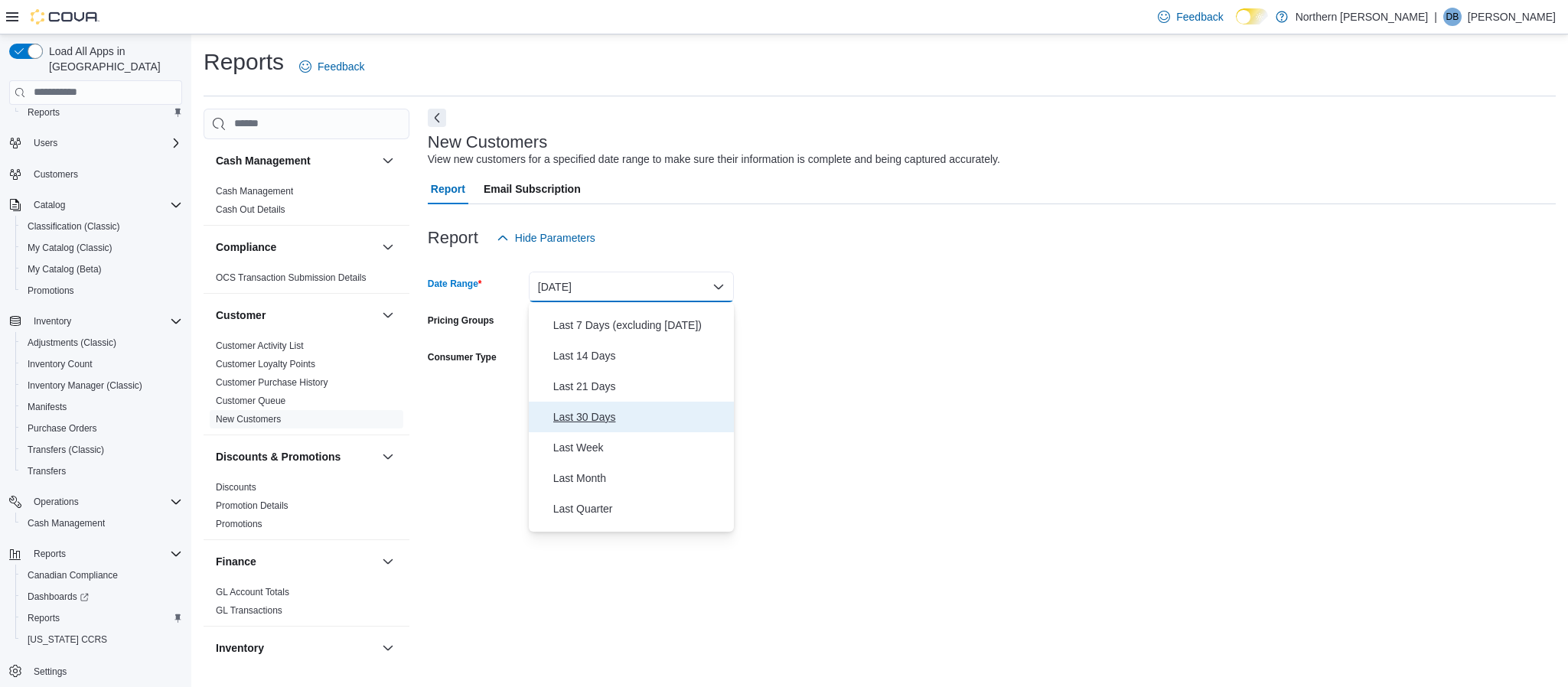
click at [590, 413] on span "Last 30 Days" at bounding box center [641, 416] width 174 height 18
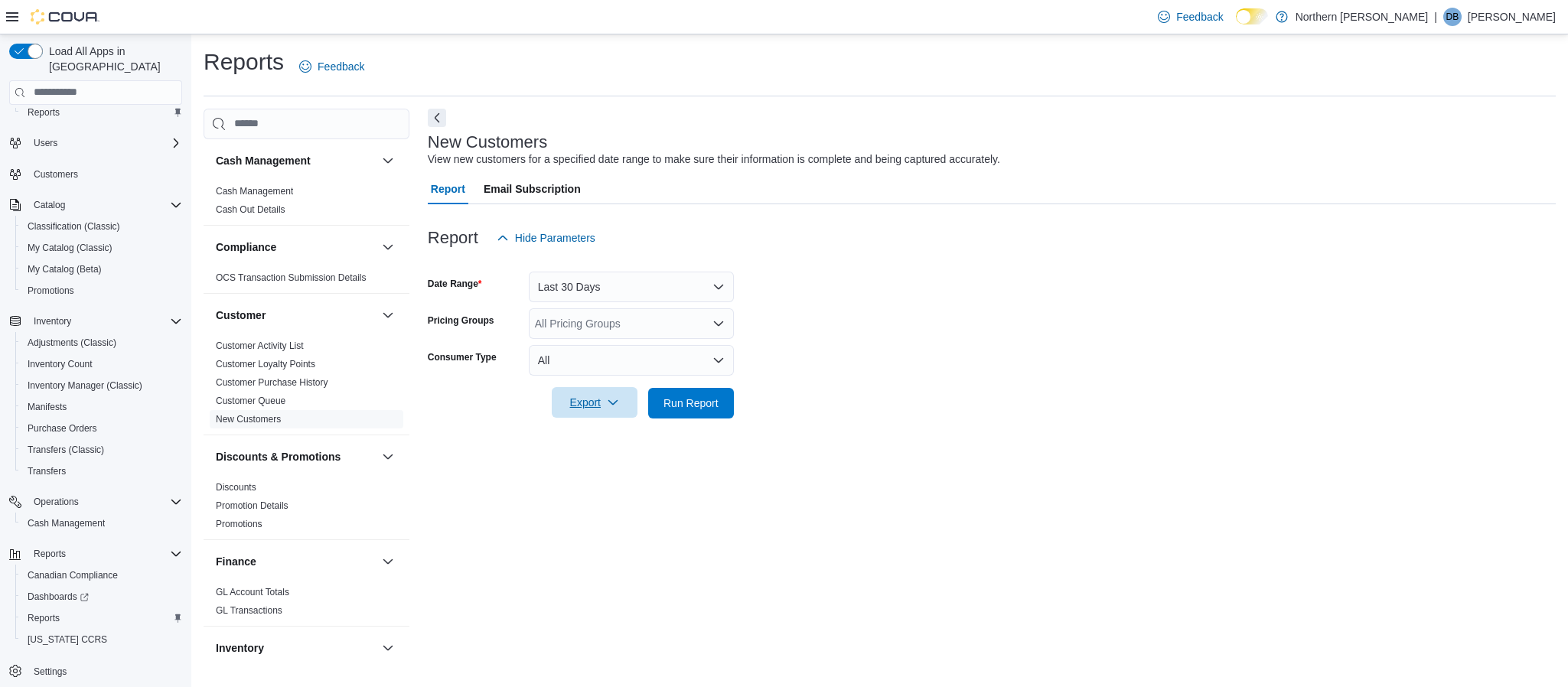
click at [581, 411] on span "Export" at bounding box center [595, 403] width 68 height 31
click at [595, 434] on span "Export to Excel" at bounding box center [596, 433] width 69 height 13
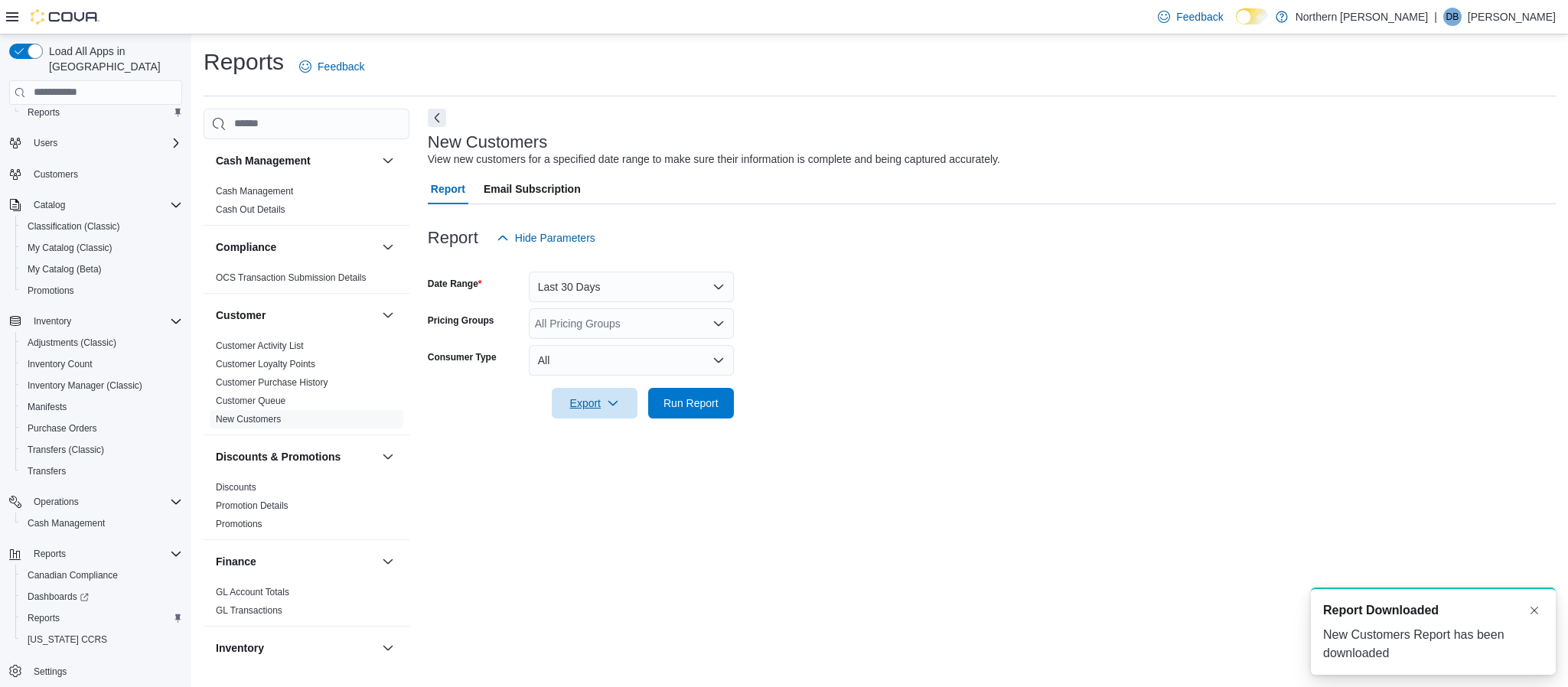
scroll to position [0, 0]
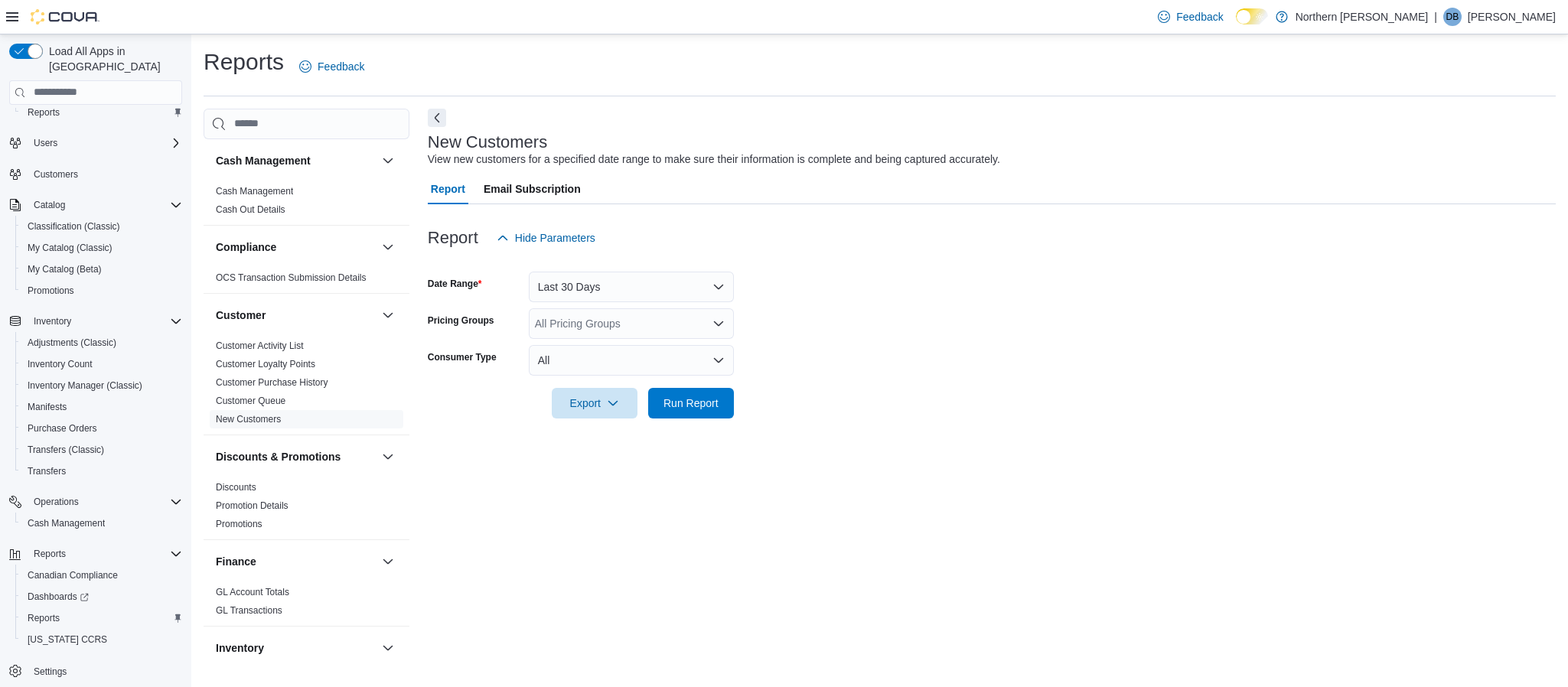
click at [531, 189] on span "Email Subscription" at bounding box center [532, 189] width 97 height 31
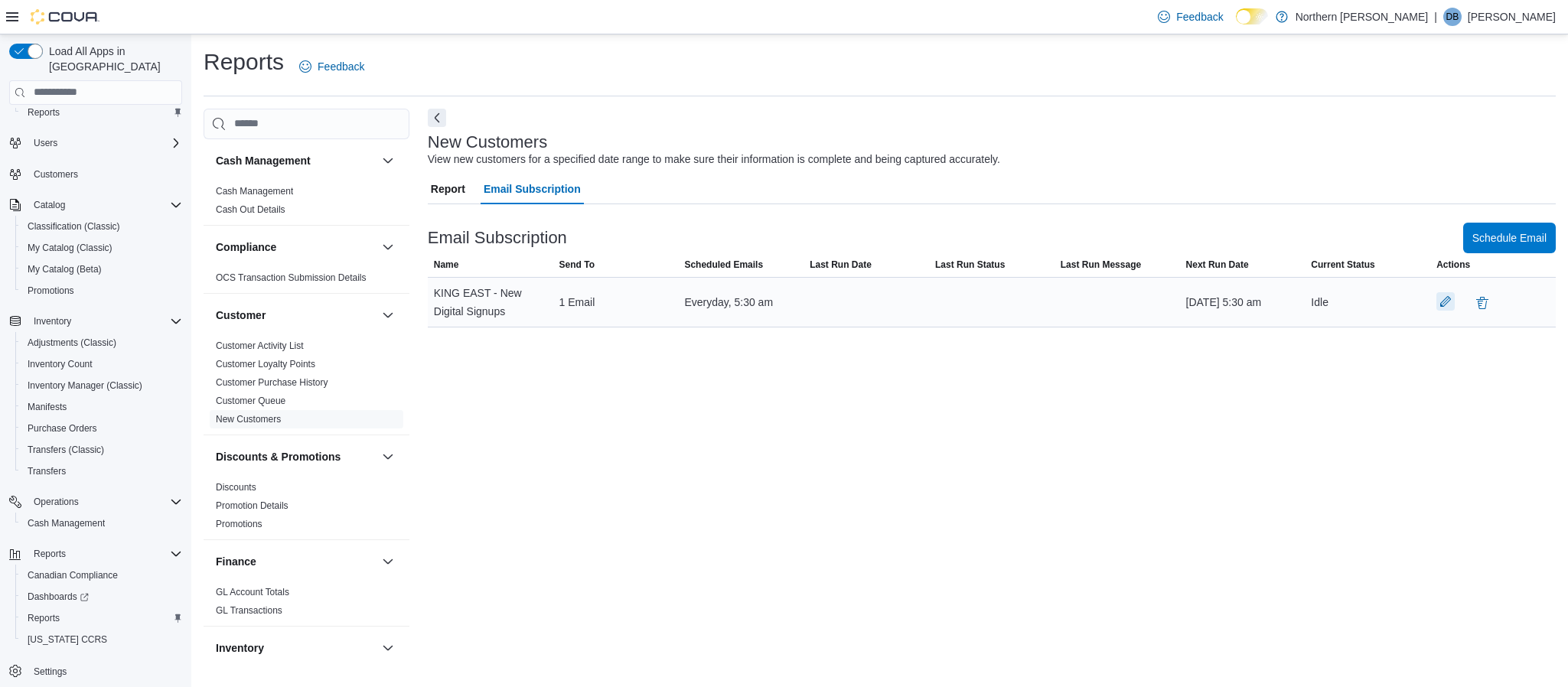
click at [1444, 299] on button "button" at bounding box center [1445, 301] width 18 height 18
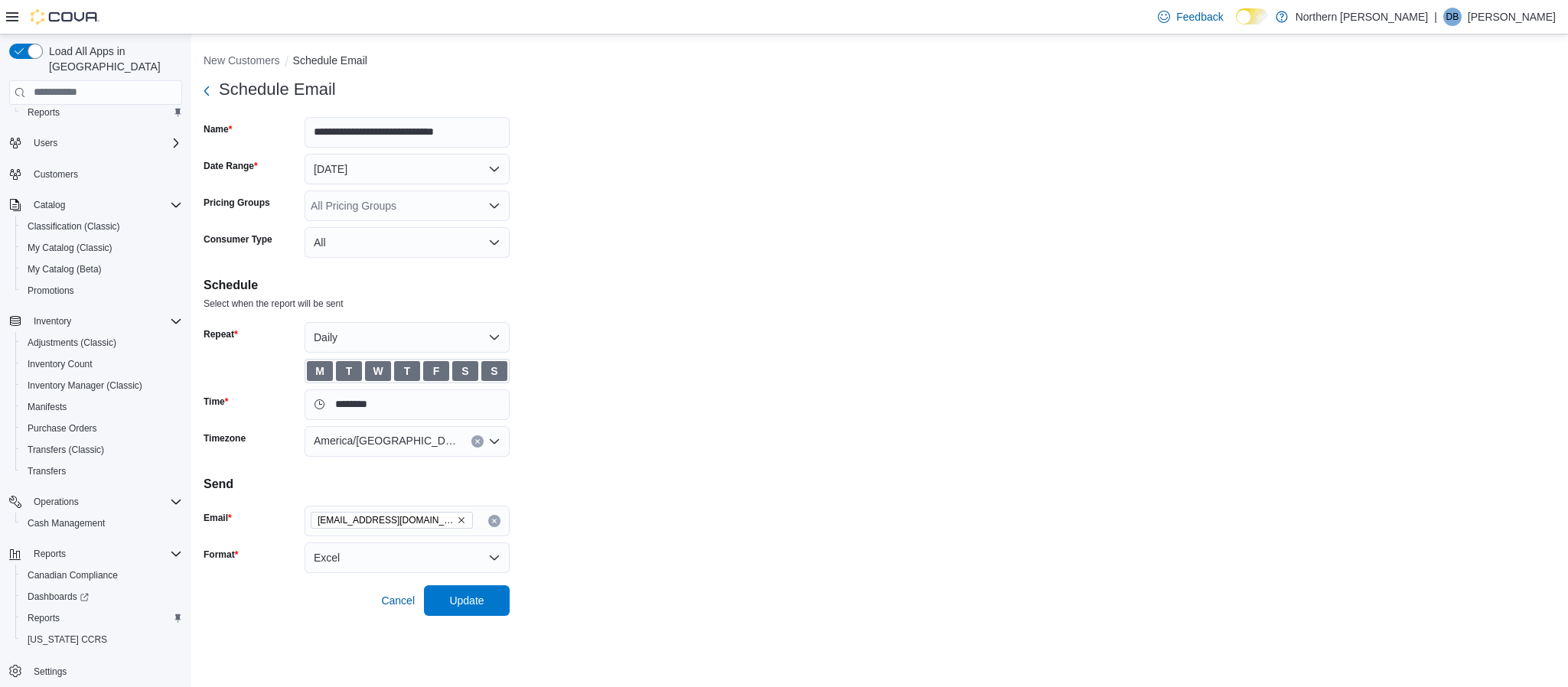
click at [473, 530] on div "[EMAIL_ADDRESS][DOMAIN_NAME]" at bounding box center [407, 522] width 205 height 31
paste input "**********"
type input "**********"
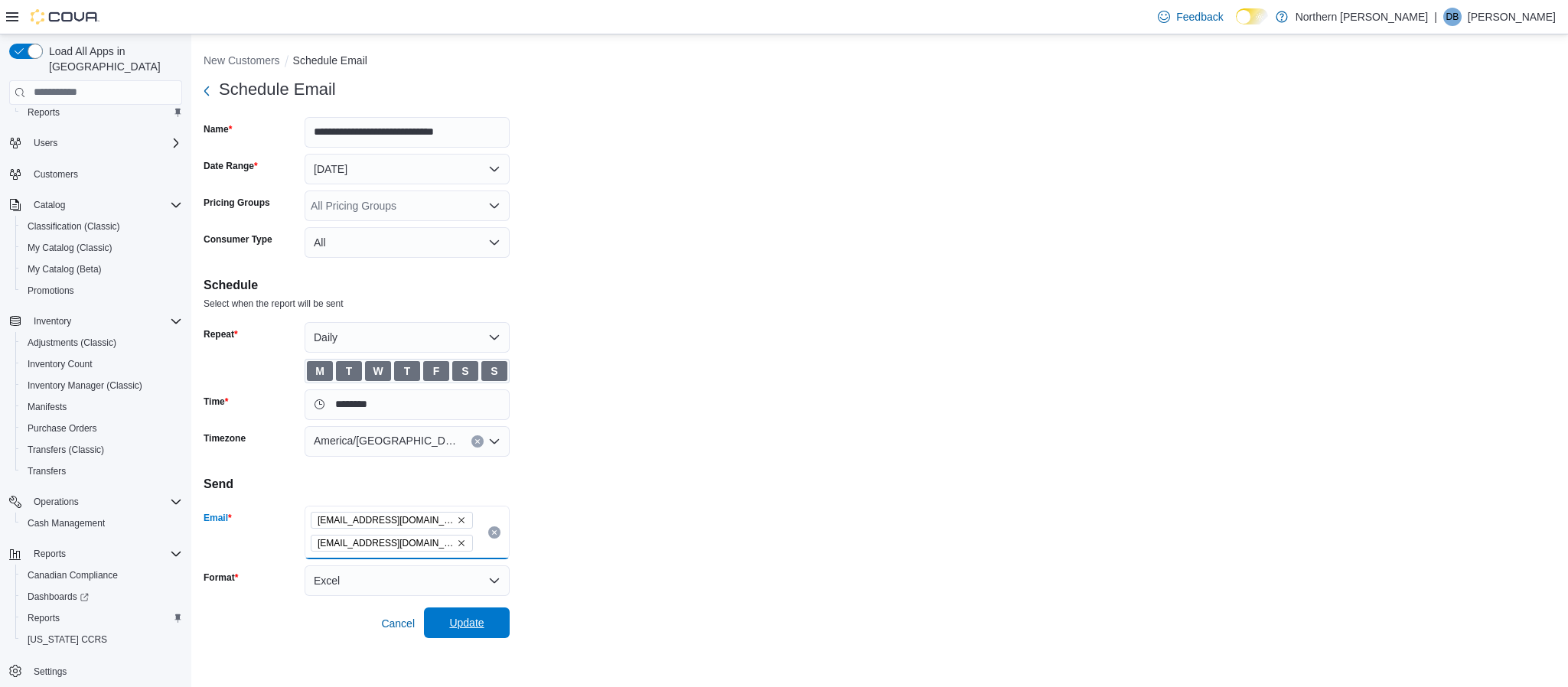
click at [483, 625] on span "Update" at bounding box center [467, 623] width 35 height 15
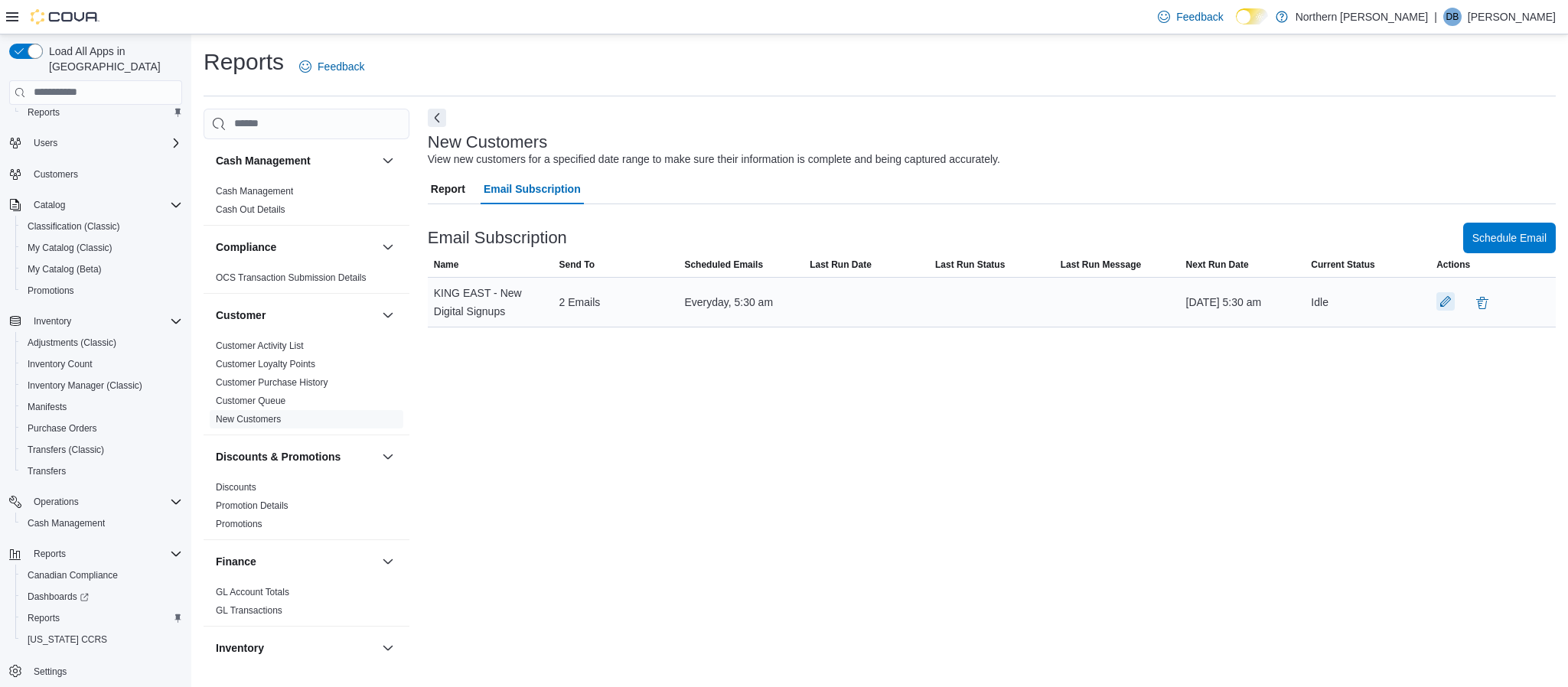
click at [1447, 296] on button "button" at bounding box center [1445, 301] width 18 height 18
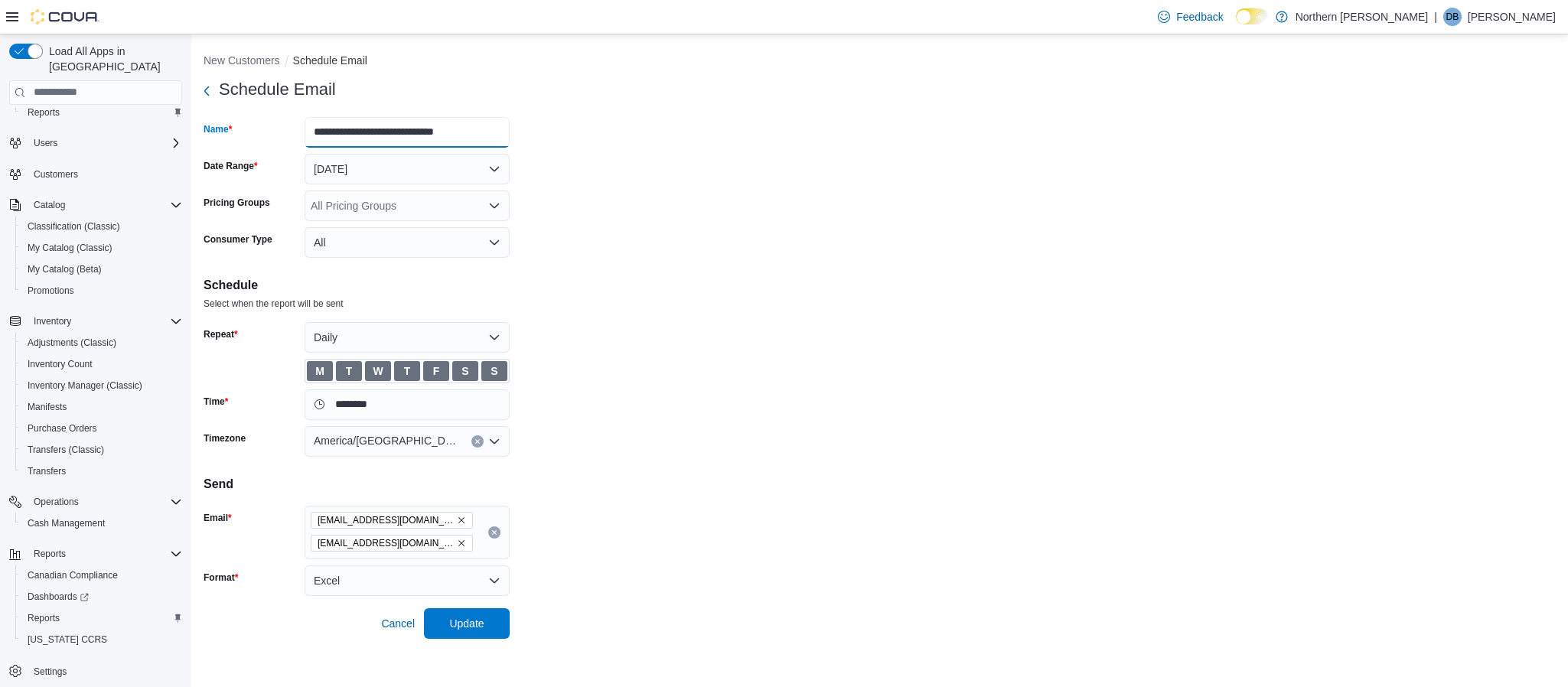
drag, startPoint x: 373, startPoint y: 130, endPoint x: 301, endPoint y: 130, distance: 72.0
click at [301, 130] on div "**********" at bounding box center [356, 133] width 306 height 31
type input "**********"
click at [475, 619] on span "Update" at bounding box center [467, 623] width 35 height 15
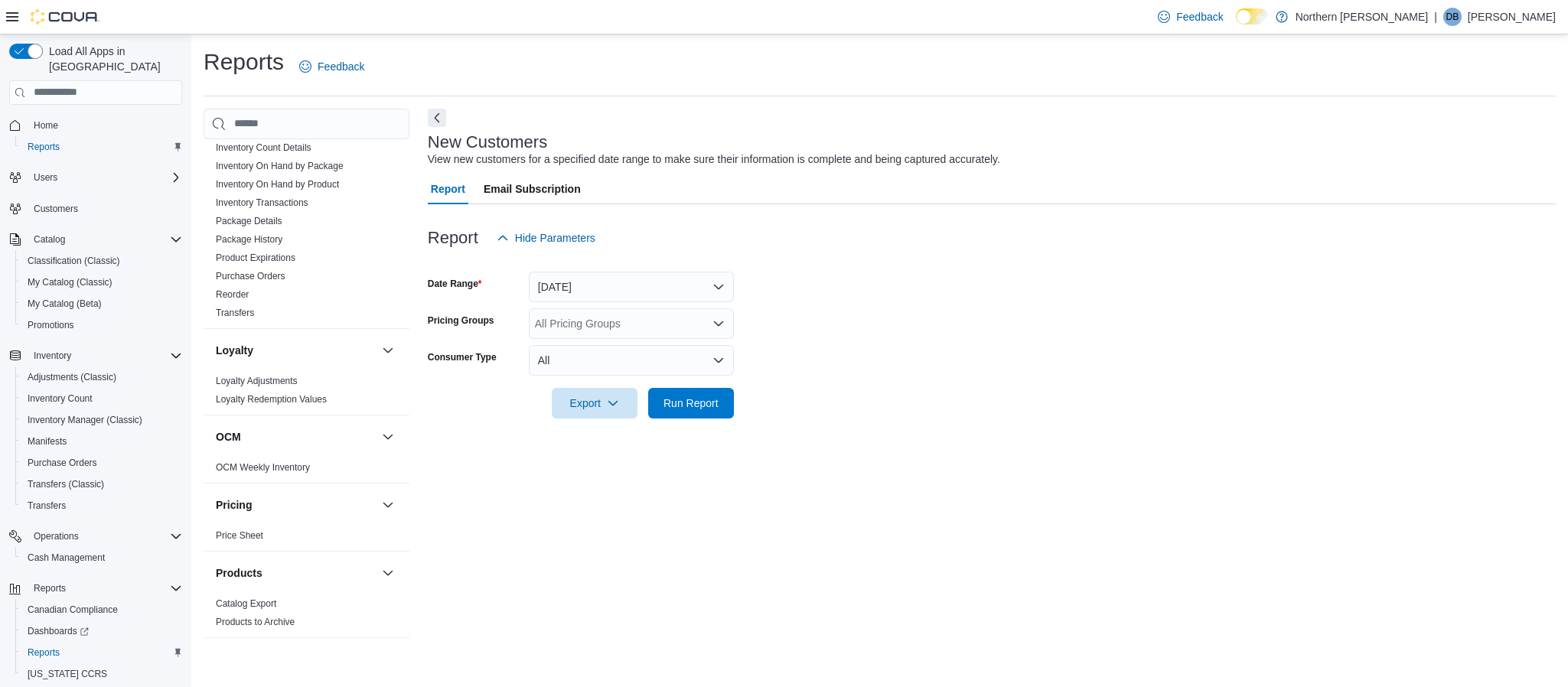
scroll to position [574, 0]
click at [532, 195] on span "Email Subscription" at bounding box center [532, 189] width 97 height 31
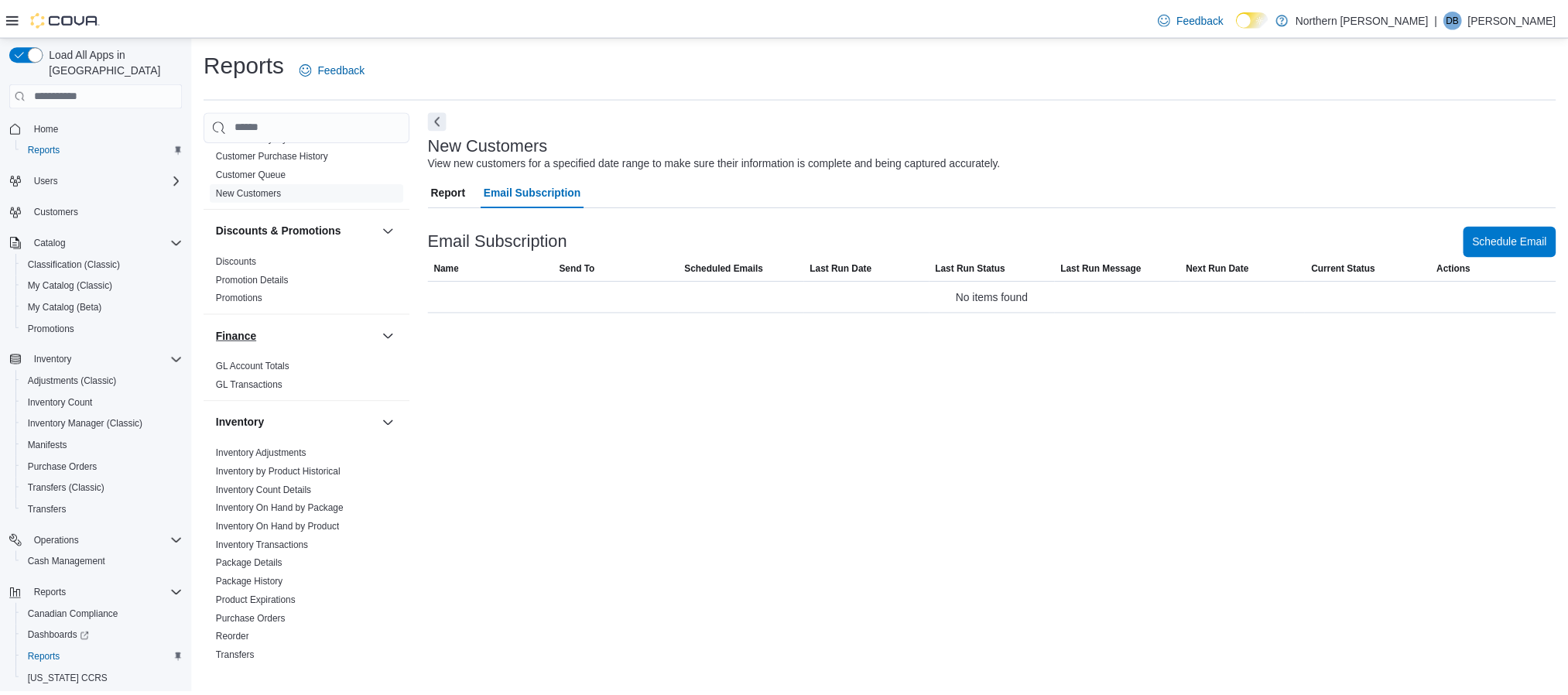
scroll to position [348, 0]
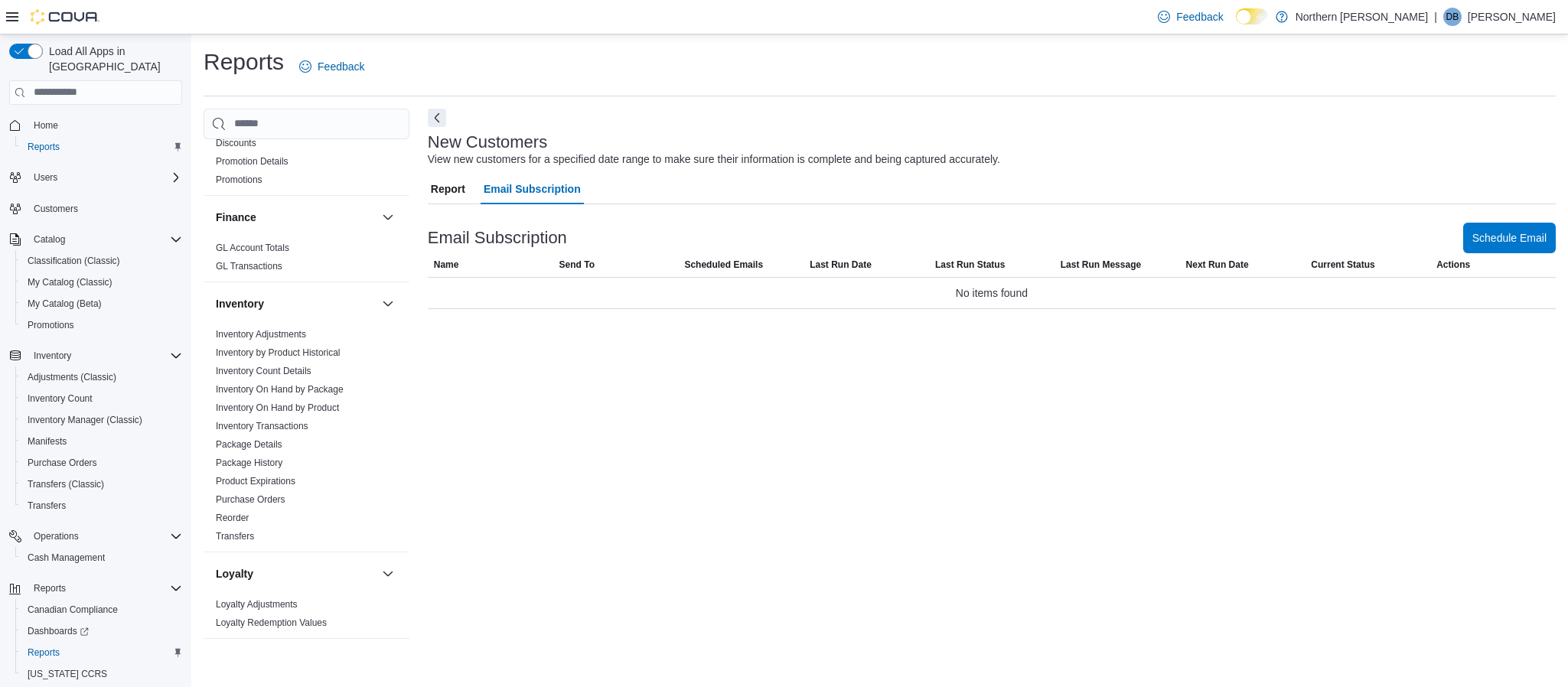
click at [460, 189] on span "Report" at bounding box center [448, 189] width 35 height 31
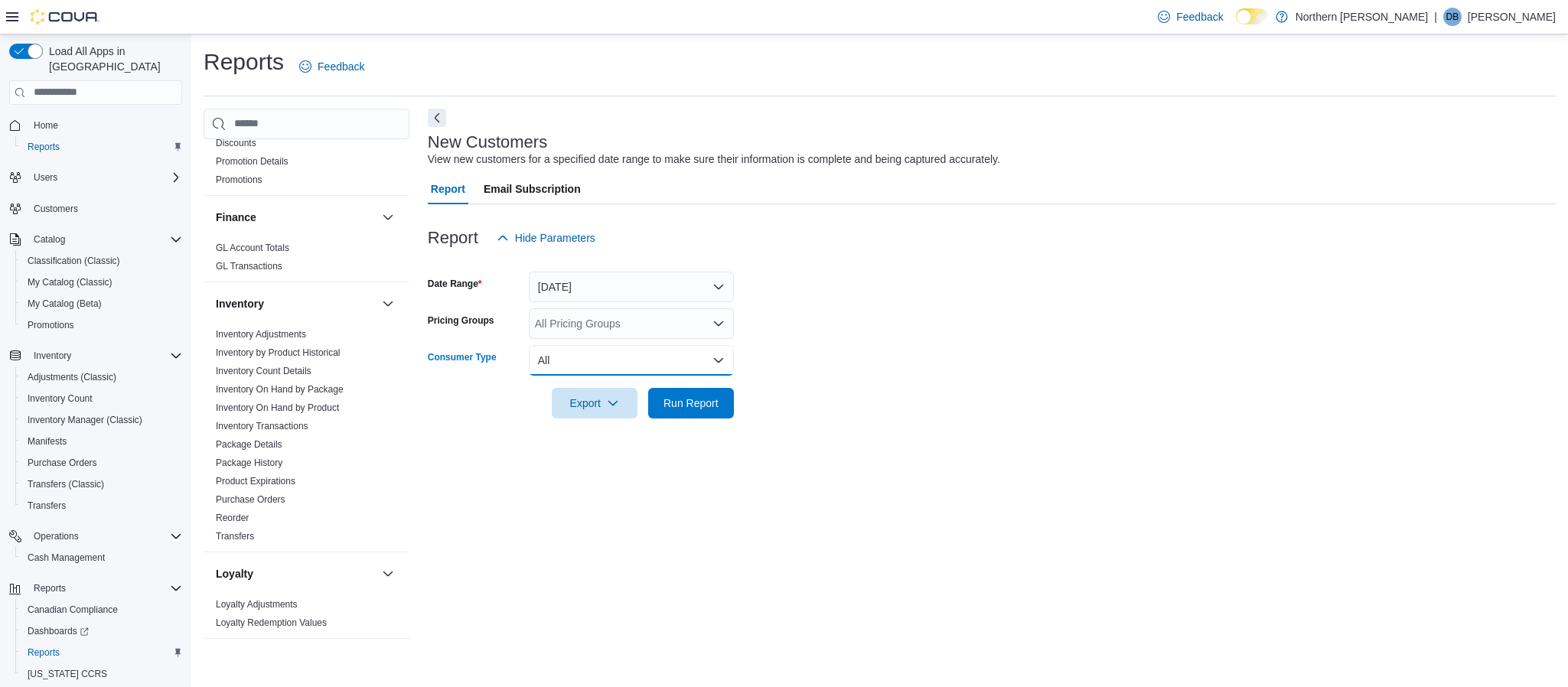
click at [638, 349] on button "All" at bounding box center [631, 361] width 205 height 31
click at [799, 368] on form "Date Range Yesterday Pricing Groups All Pricing Groups Consumer Type All Export…" at bounding box center [991, 336] width 1128 height 165
click at [618, 319] on div "All Pricing Groups" at bounding box center [631, 324] width 205 height 31
click at [827, 396] on form "Date Range Yesterday Pricing Groups All Pricing Groups Combo box. Selected. Com…" at bounding box center [991, 336] width 1128 height 165
click at [620, 404] on span "Export" at bounding box center [595, 403] width 68 height 31
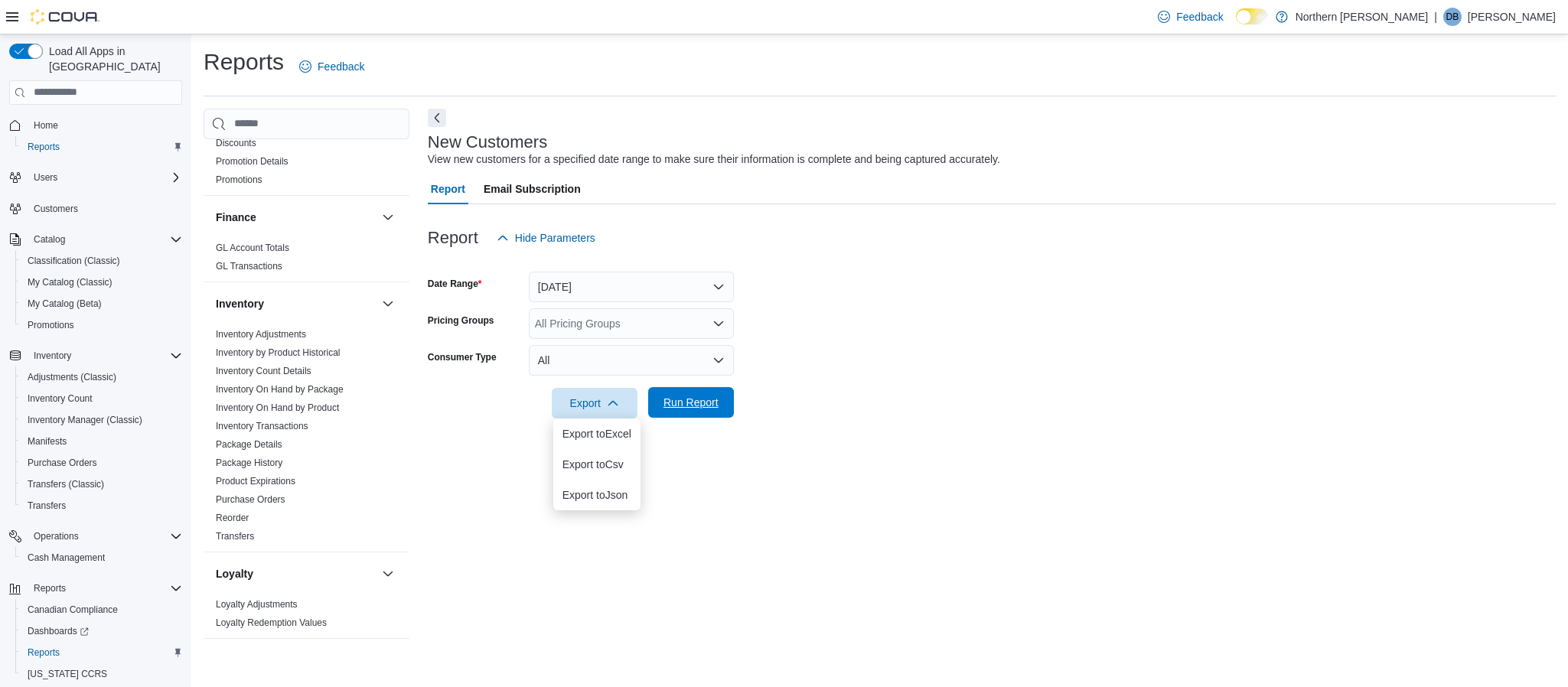
click at [710, 397] on span "Run Report" at bounding box center [691, 403] width 55 height 15
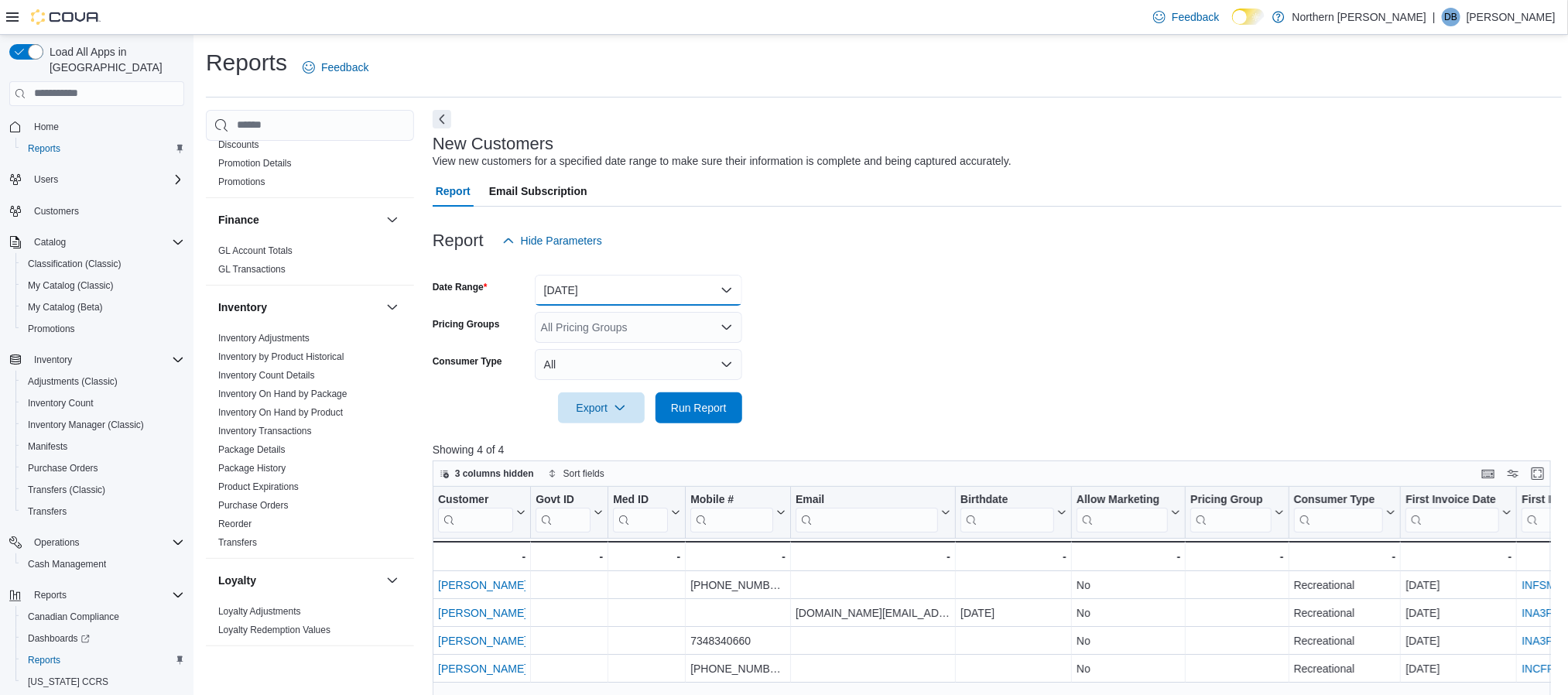
click at [687, 295] on button "[DATE]" at bounding box center [638, 291] width 208 height 31
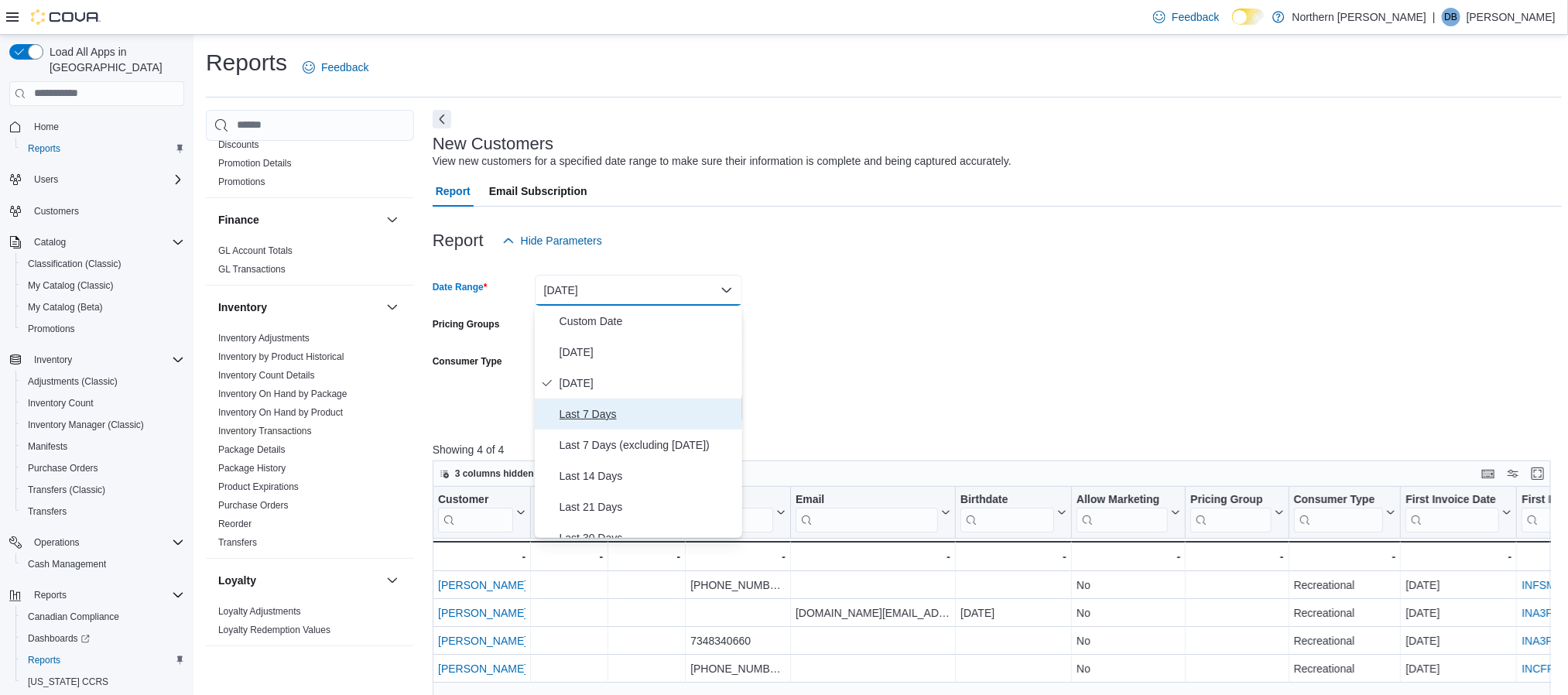
click at [594, 407] on span "Last 7 Days" at bounding box center [648, 414] width 176 height 19
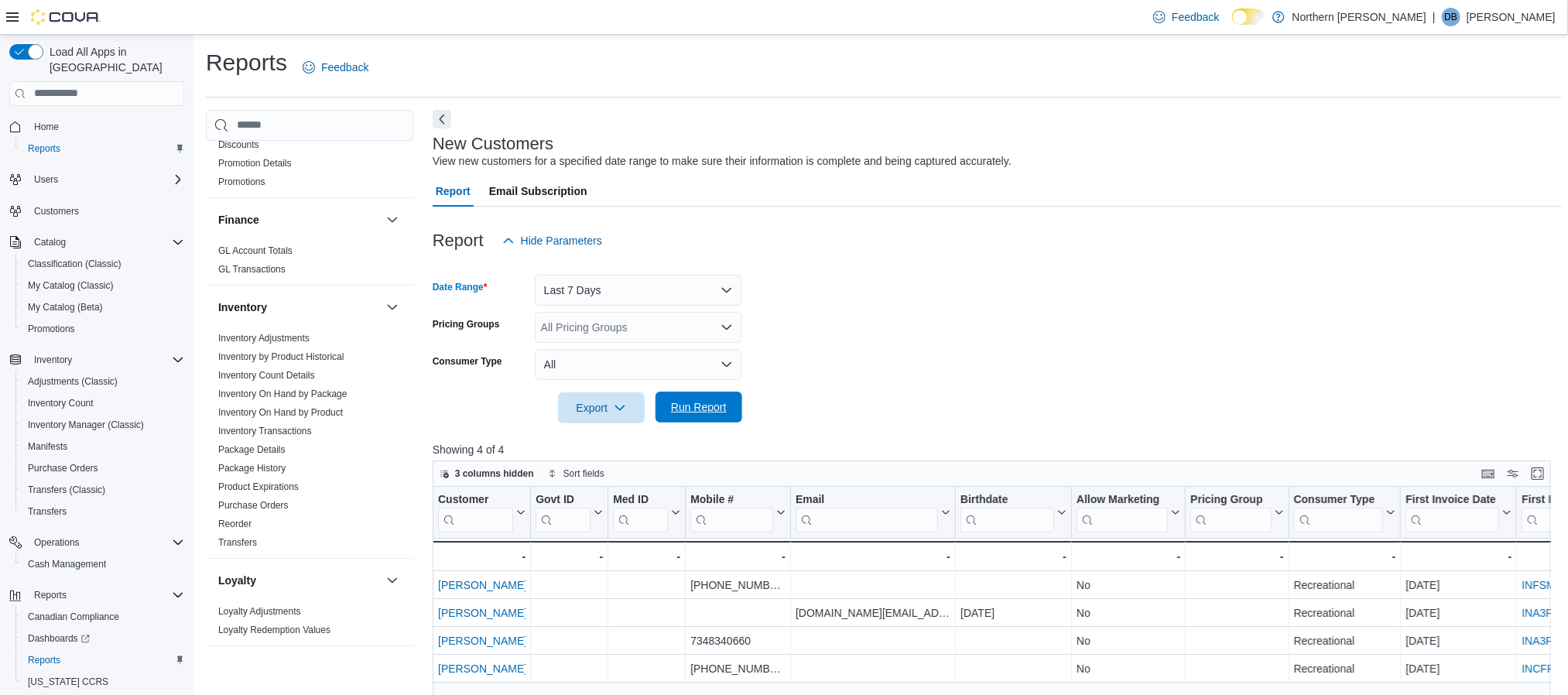
click at [714, 413] on span "Run Report" at bounding box center [699, 407] width 56 height 16
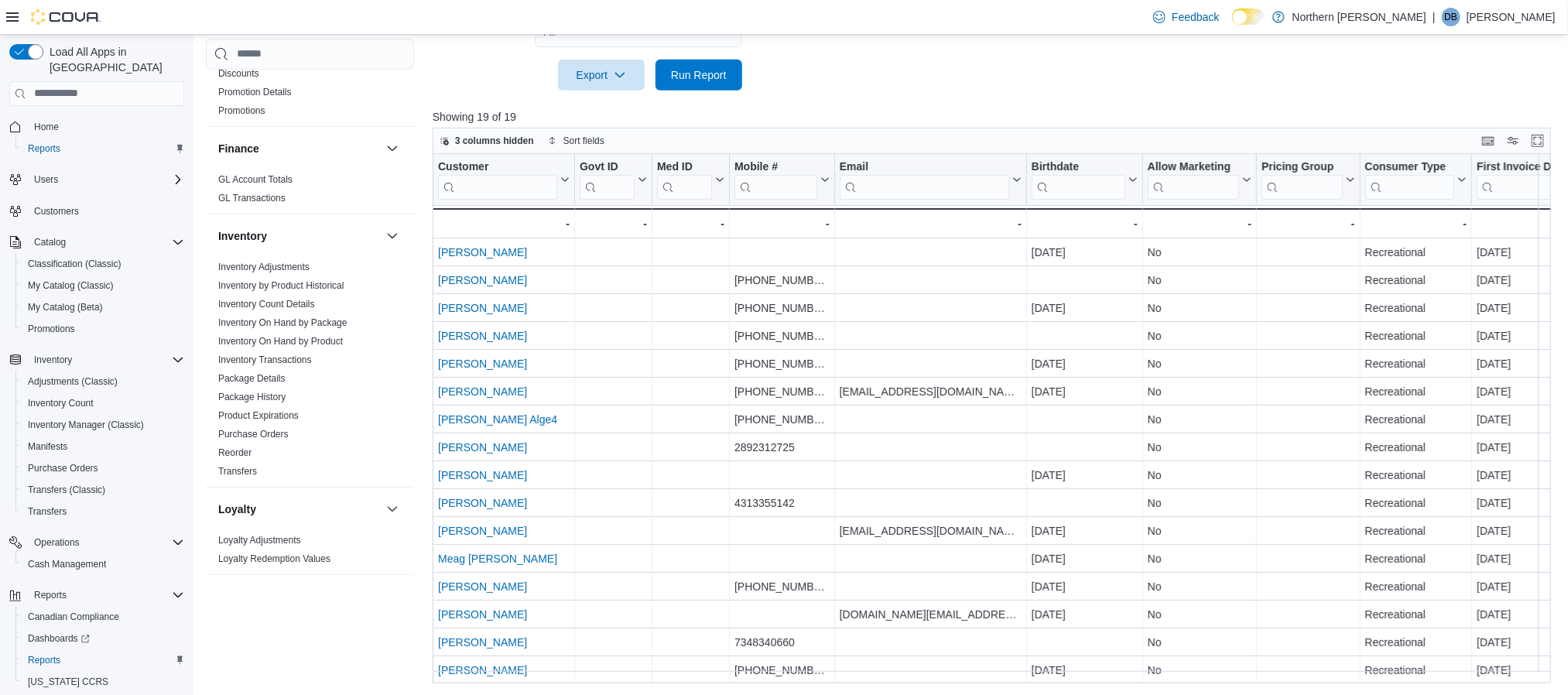
scroll to position [101, 0]
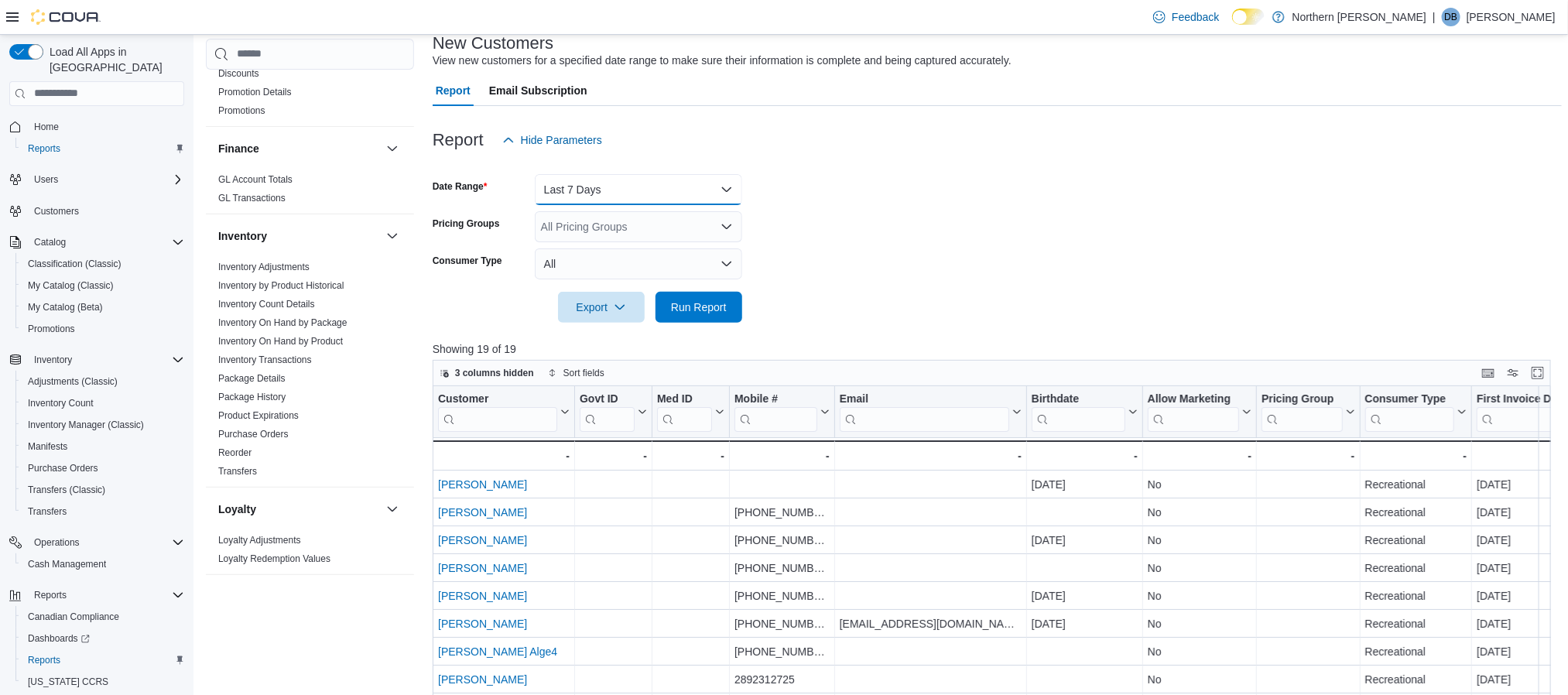
click at [667, 188] on button "Last 7 Days" at bounding box center [638, 190] width 208 height 31
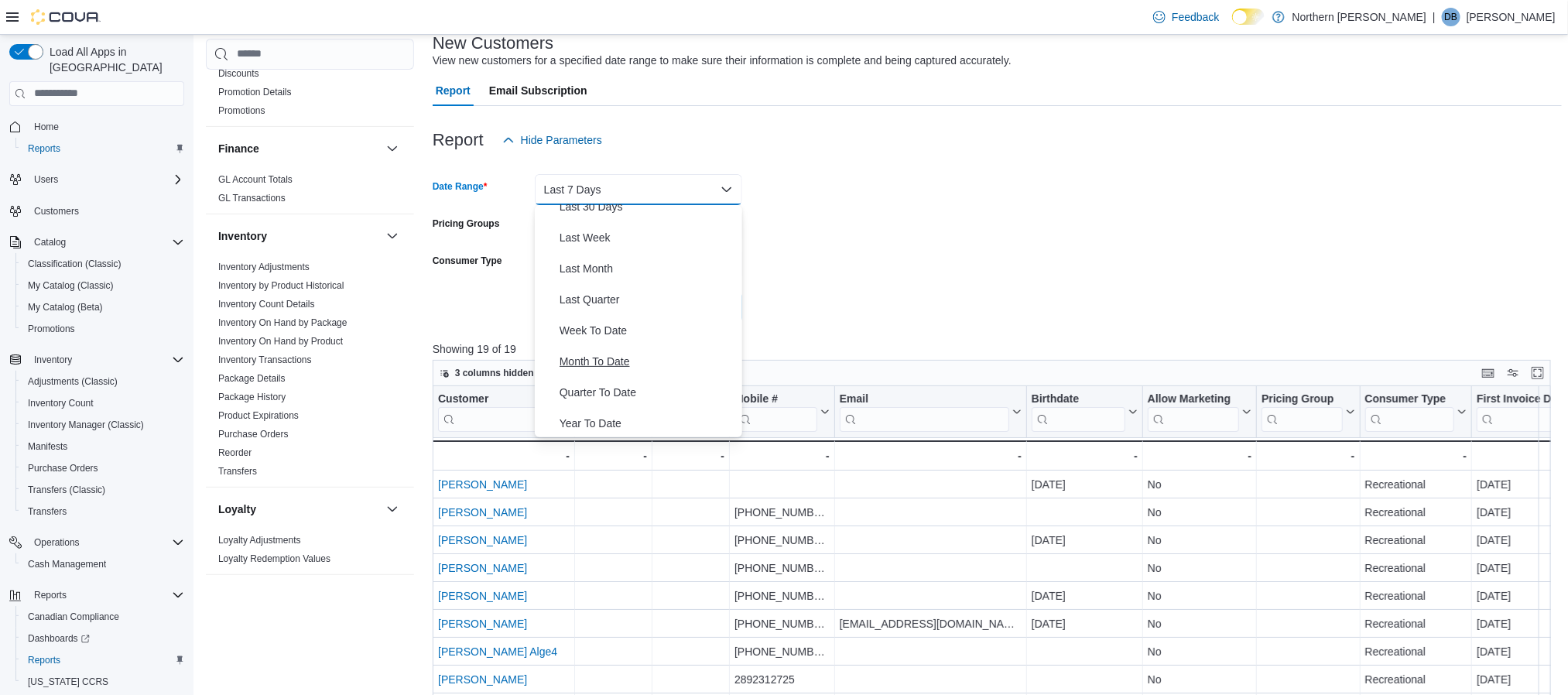
scroll to position [232, 0]
click at [597, 270] on span "Last Month" at bounding box center [648, 266] width 176 height 19
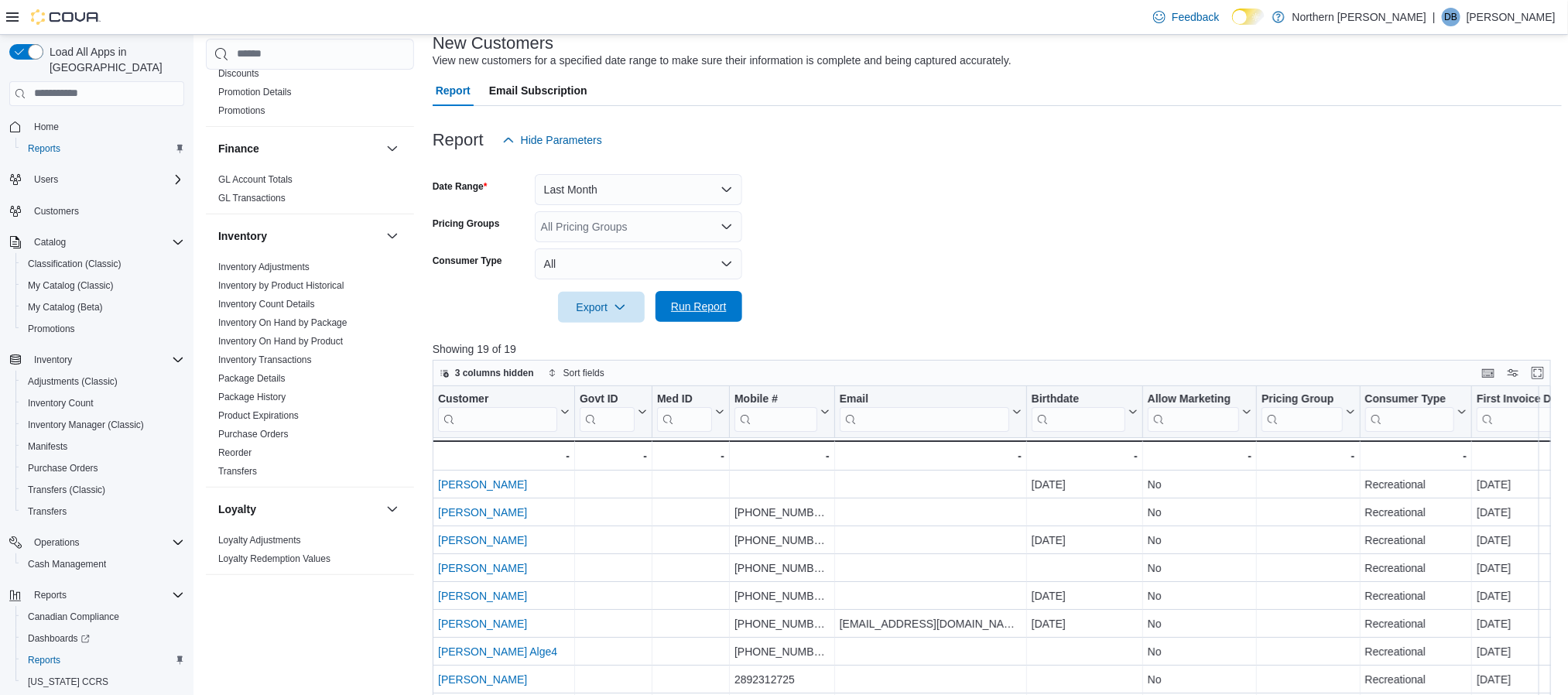
click at [697, 304] on span "Run Report" at bounding box center [699, 306] width 56 height 16
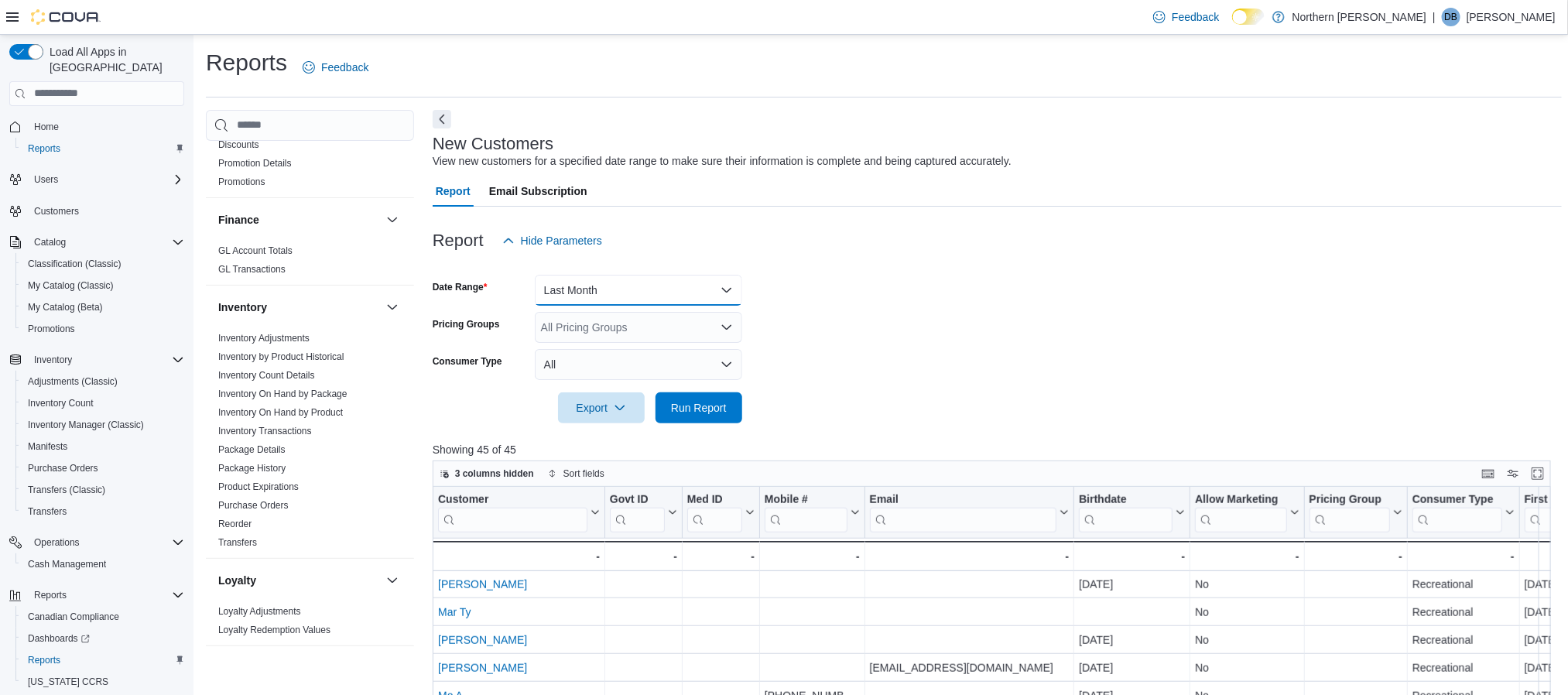
click at [699, 298] on button "Last Month" at bounding box center [638, 291] width 208 height 31
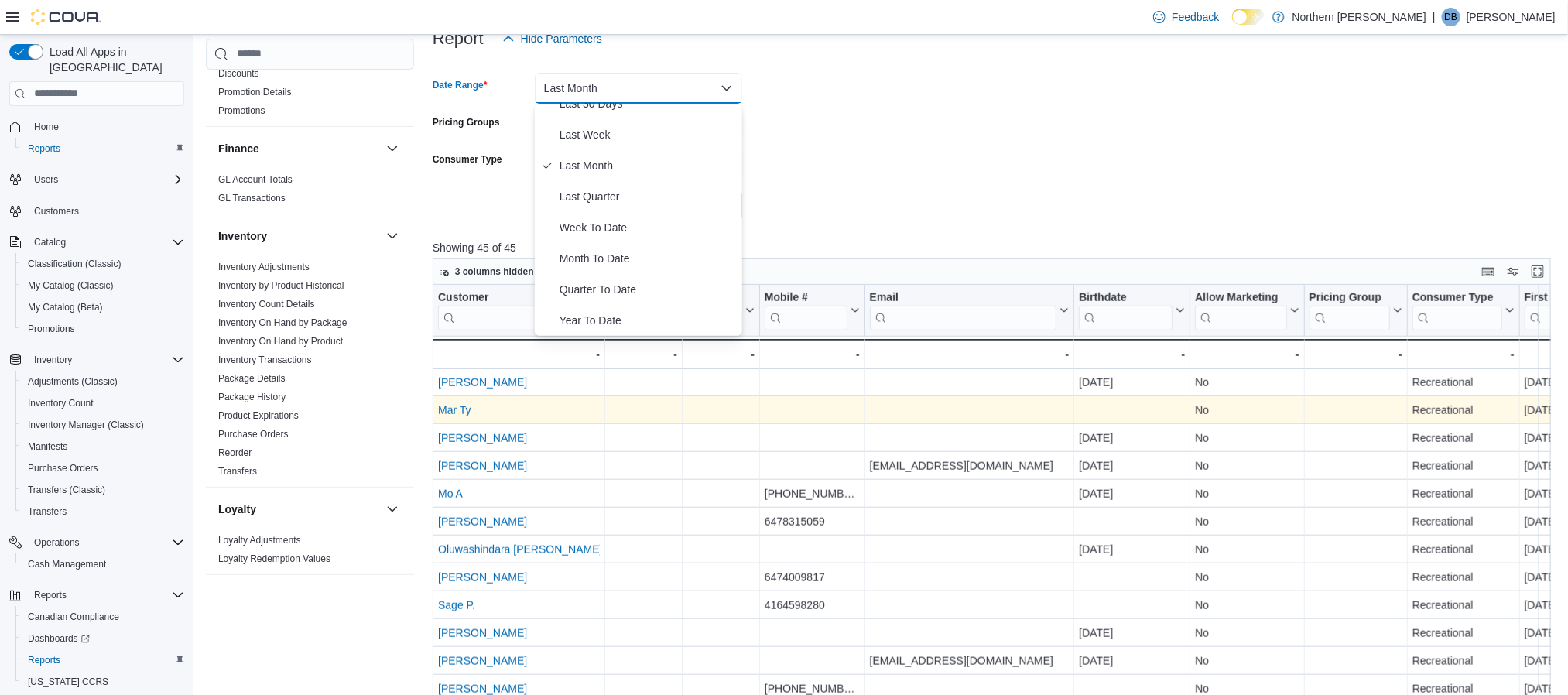
scroll to position [232, 0]
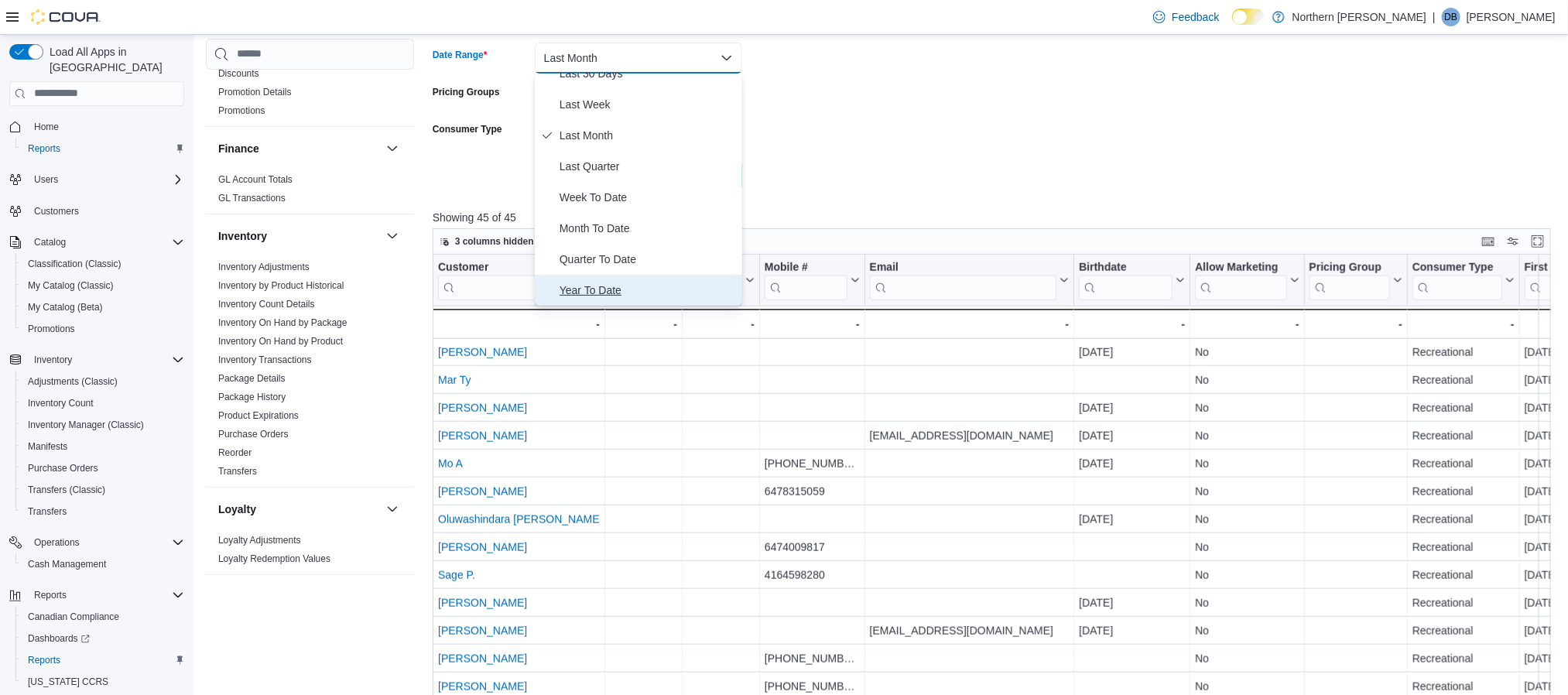
click at [632, 281] on span "Year To Date" at bounding box center [648, 290] width 176 height 19
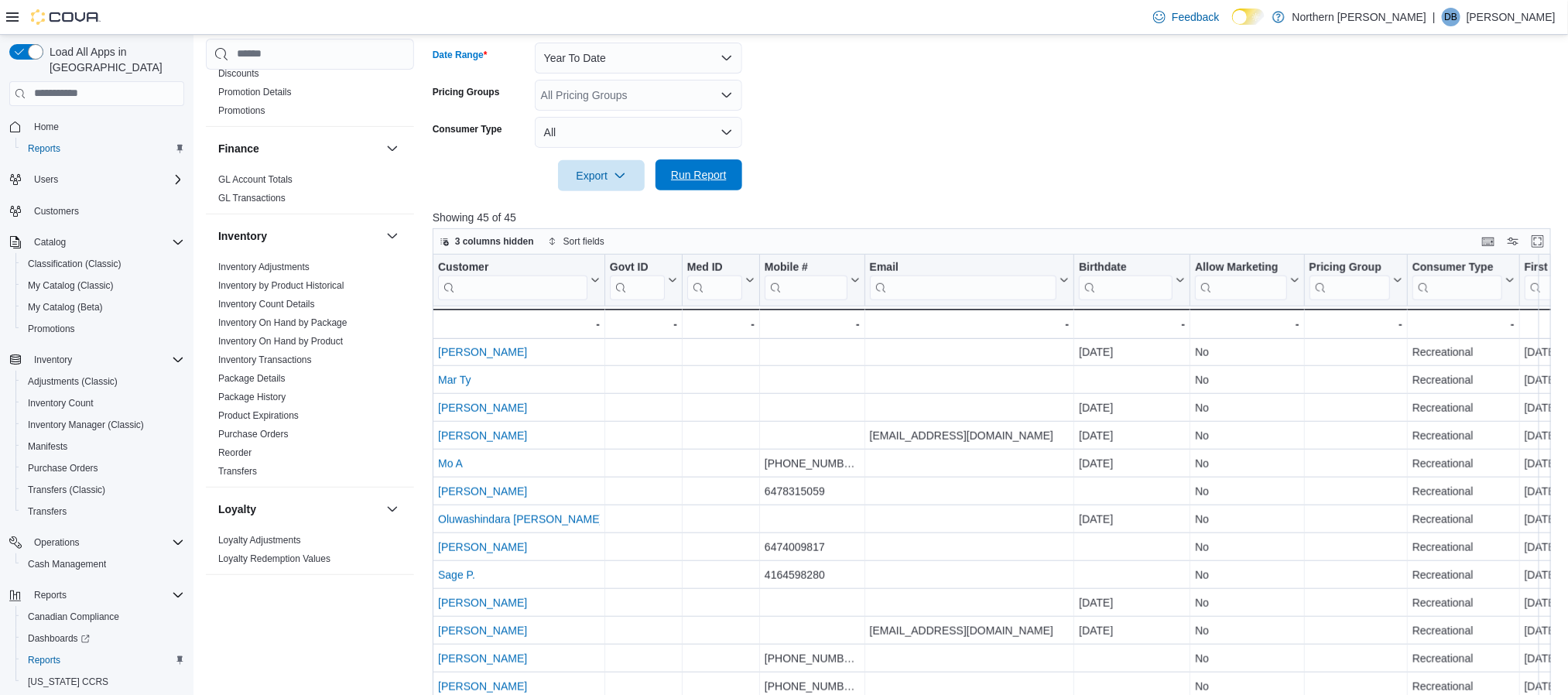
click at [711, 177] on span "Run Report" at bounding box center [699, 175] width 56 height 16
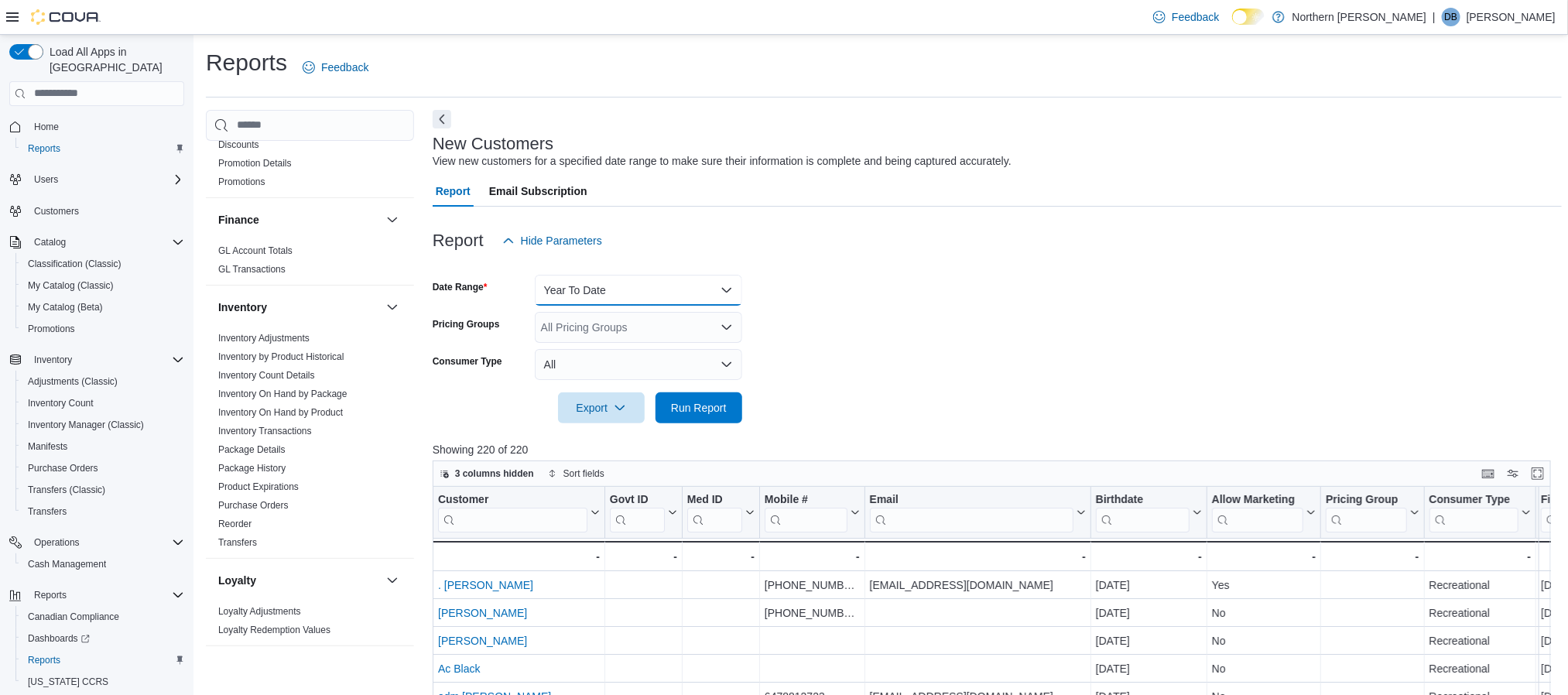
click at [678, 283] on button "Year To Date" at bounding box center [638, 291] width 208 height 31
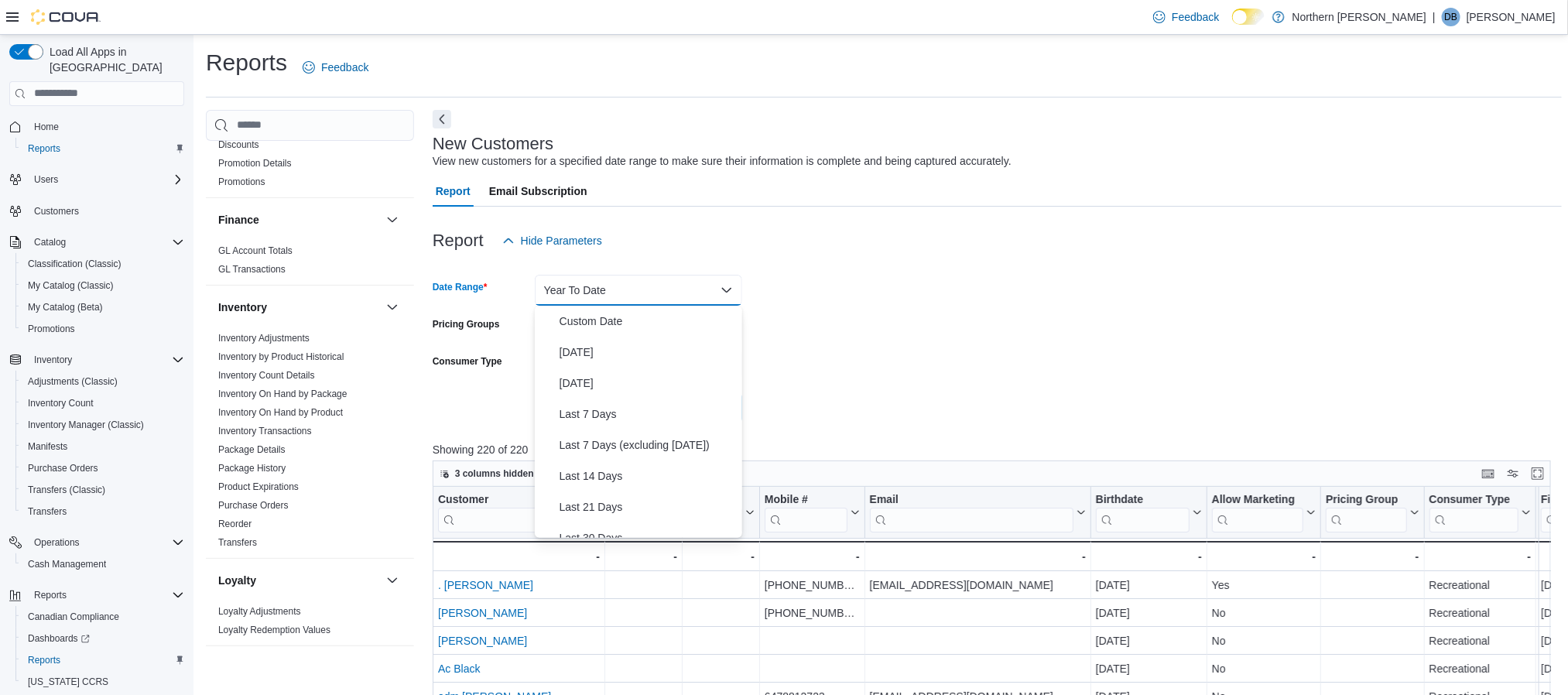
scroll to position [232, 0]
click at [890, 272] on div at bounding box center [997, 265] width 1130 height 19
